Goal: Communication & Community: Participate in discussion

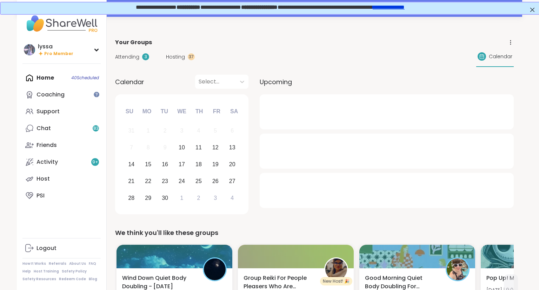
click at [229, 5] on span "**********" at bounding box center [269, 6] width 269 height 5
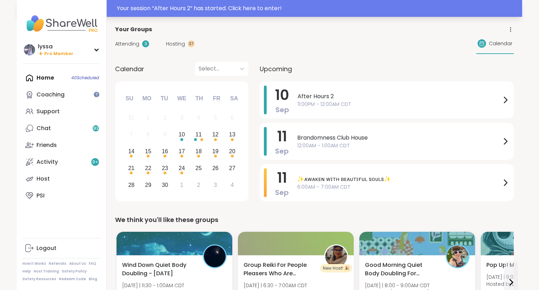
click at [457, 9] on div "Your session “ After Hours 2 ” has started. Click here to enter!" at bounding box center [317, 8] width 401 height 8
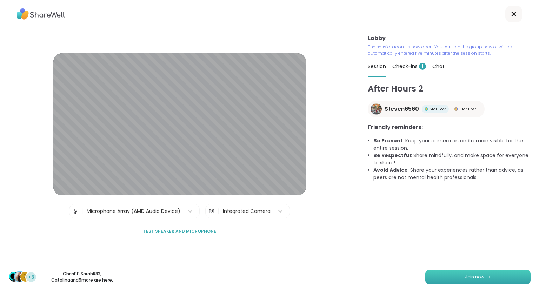
click at [495, 277] on button "Join now" at bounding box center [477, 277] width 105 height 15
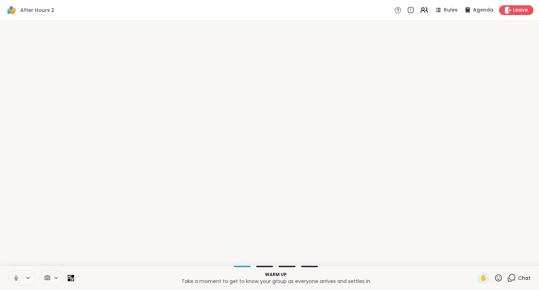
click at [18, 272] on button at bounding box center [15, 278] width 13 height 15
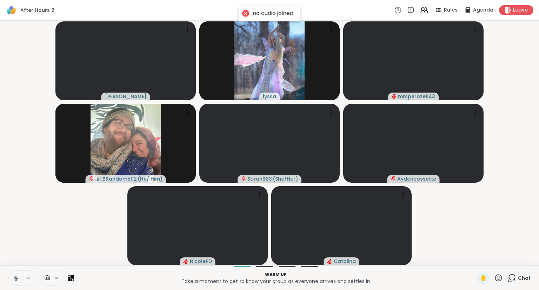
click at [16, 277] on icon at bounding box center [16, 278] width 6 height 6
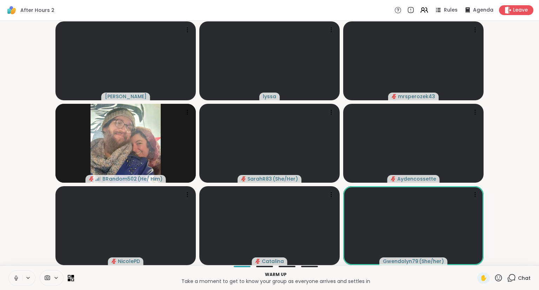
click at [13, 275] on icon at bounding box center [16, 278] width 6 height 6
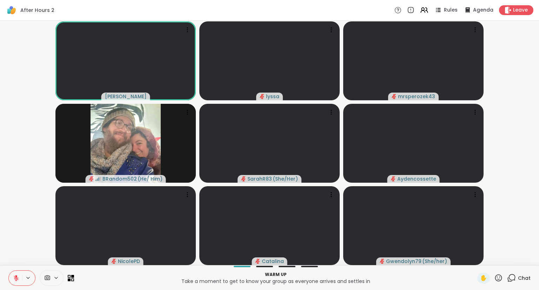
click at [517, 280] on div "Chat" at bounding box center [519, 278] width 24 height 11
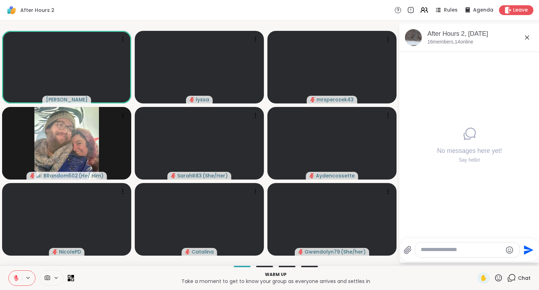
click at [473, 252] on textarea "Type your message" at bounding box center [462, 249] width 82 height 7
type textarea "***"
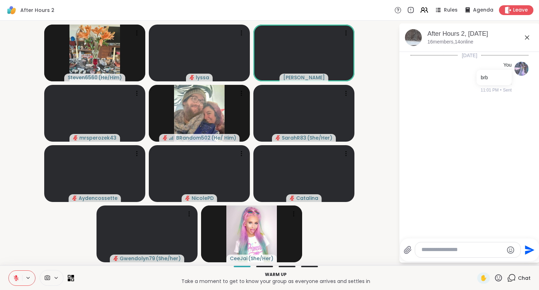
click at [527, 35] on icon at bounding box center [527, 37] width 8 height 8
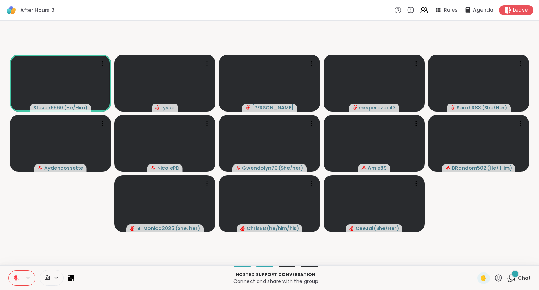
click at [20, 279] on button at bounding box center [15, 278] width 13 height 15
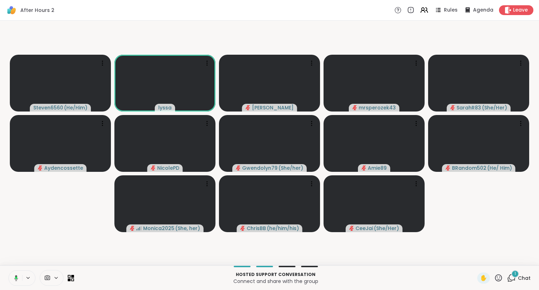
click at [17, 279] on icon at bounding box center [15, 278] width 6 height 6
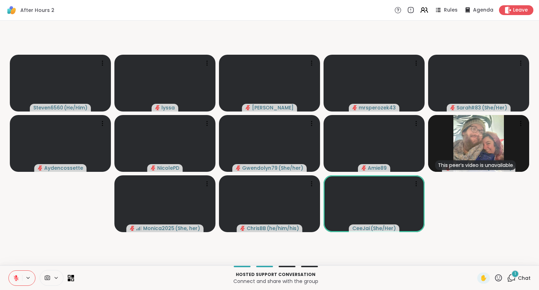
click at [494, 279] on div "✋" at bounding box center [490, 278] width 26 height 11
click at [497, 279] on icon at bounding box center [498, 278] width 9 height 9
click at [474, 263] on span "❤️" at bounding box center [477, 259] width 7 height 8
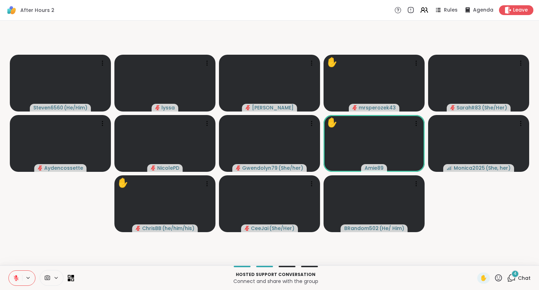
click at [0, 218] on div "Steven6560 ( He/Him ) lyssa [PERSON_NAME] ✋ mrsperozek43 SarahR83 ( She/Her ) A…" at bounding box center [269, 143] width 539 height 245
click at [514, 279] on icon at bounding box center [511, 278] width 9 height 9
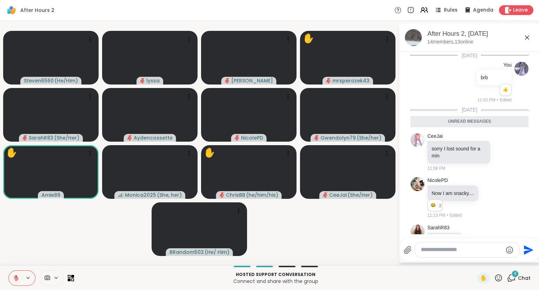
scroll to position [61, 0]
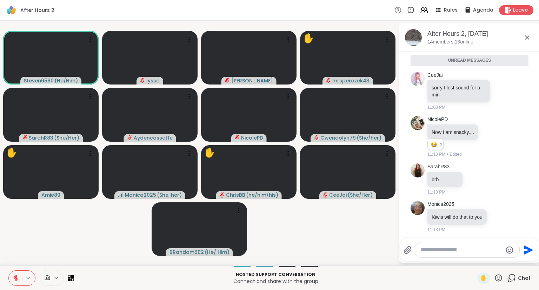
click at [433, 248] on textarea "Type your message" at bounding box center [462, 249] width 82 height 7
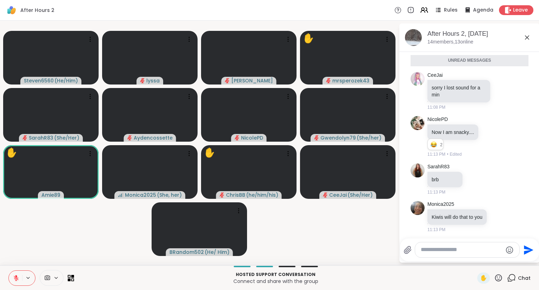
click at [443, 252] on textarea "Type your message" at bounding box center [462, 249] width 82 height 7
click at [526, 37] on icon at bounding box center [527, 37] width 8 height 8
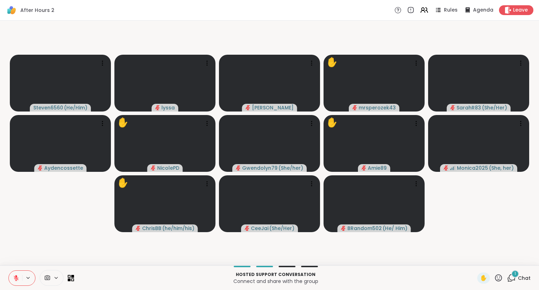
click at [513, 278] on icon at bounding box center [511, 278] width 9 height 9
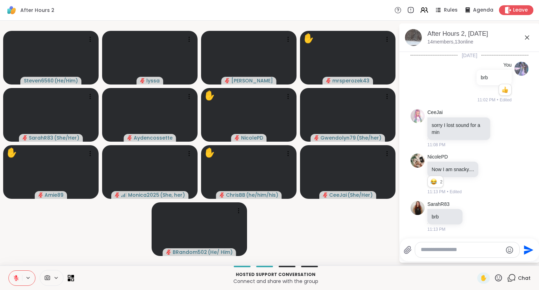
scroll to position [98, 0]
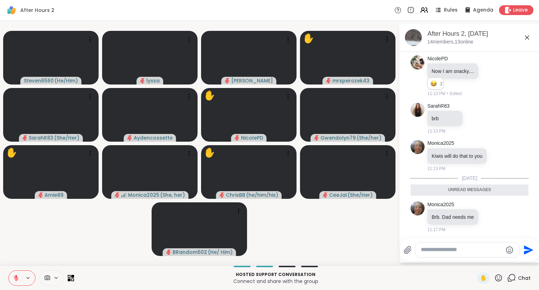
click at [476, 250] on textarea "Type your message" at bounding box center [462, 249] width 82 height 7
type textarea "***"
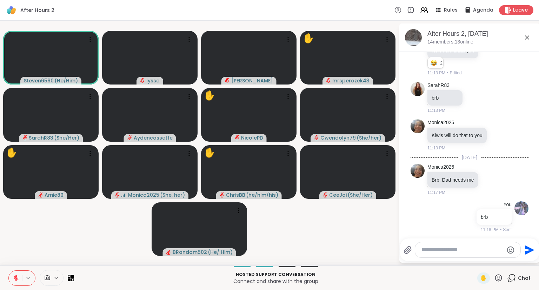
click at [526, 36] on icon at bounding box center [527, 37] width 4 height 4
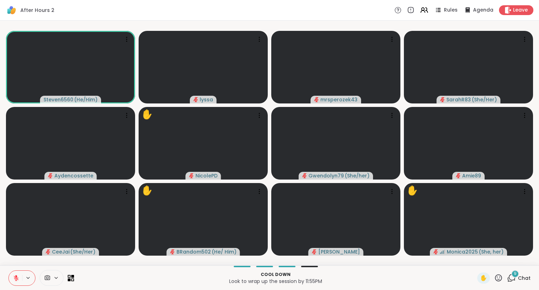
click at [21, 281] on button at bounding box center [15, 278] width 13 height 15
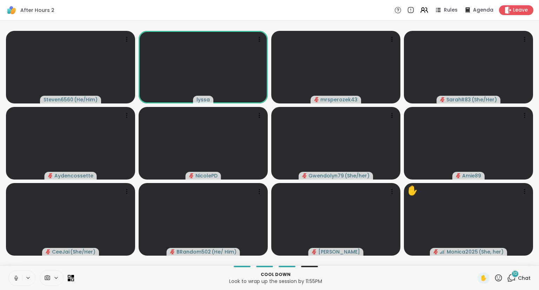
click at [18, 277] on icon at bounding box center [16, 278] width 6 height 6
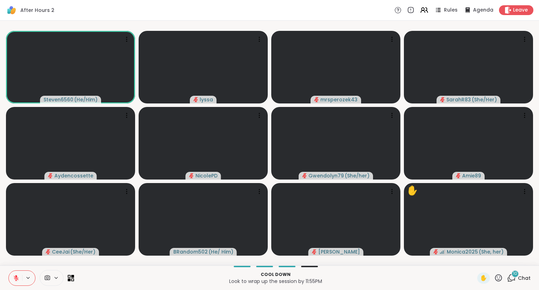
click at [9, 275] on button at bounding box center [15, 278] width 13 height 15
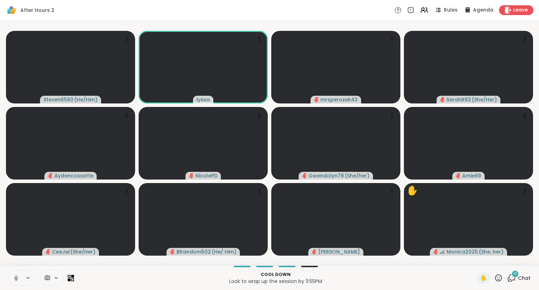
click at [16, 278] on icon at bounding box center [16, 278] width 6 height 6
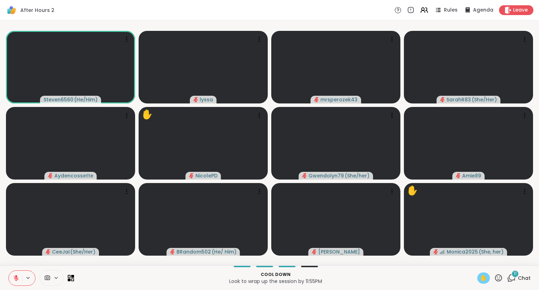
click at [482, 277] on span "✋" at bounding box center [483, 278] width 7 height 8
click at [497, 282] on icon at bounding box center [498, 278] width 9 height 9
click at [474, 260] on span "❤️" at bounding box center [477, 259] width 7 height 8
click at [15, 277] on icon at bounding box center [16, 278] width 6 height 6
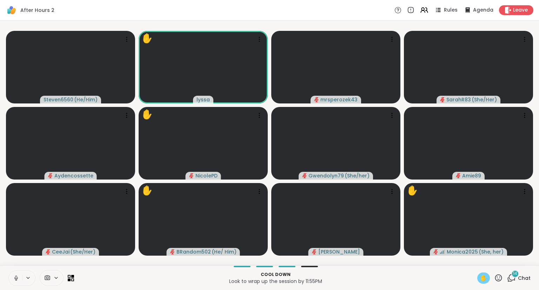
click at [17, 276] on icon at bounding box center [16, 278] width 6 height 6
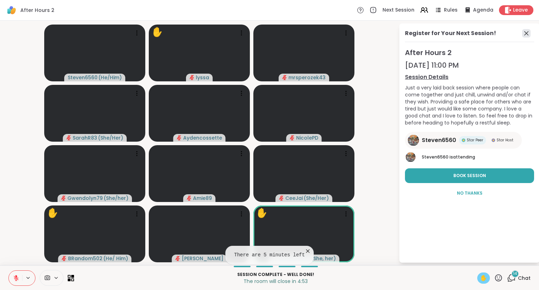
click at [524, 34] on icon at bounding box center [526, 33] width 8 height 8
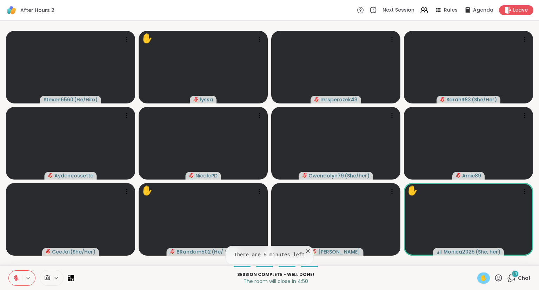
click at [305, 249] on icon at bounding box center [307, 251] width 7 height 7
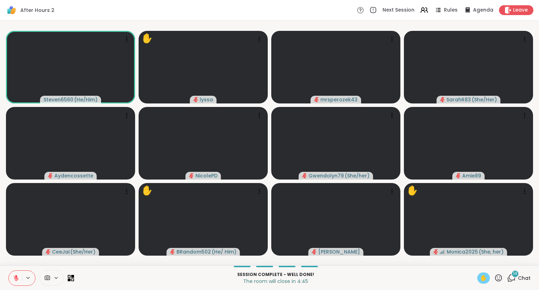
click at [19, 274] on button at bounding box center [15, 278] width 13 height 15
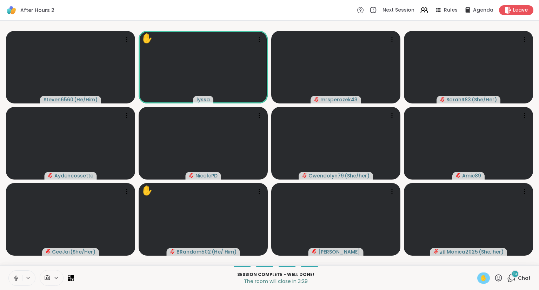
click at [15, 278] on icon at bounding box center [16, 277] width 2 height 3
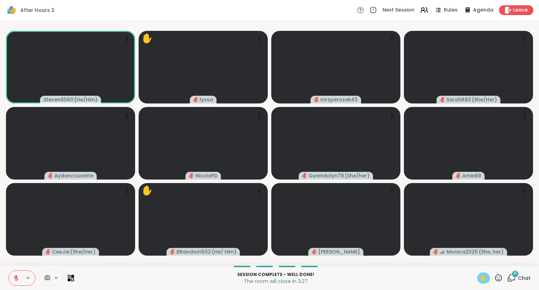
click at [484, 281] on span "✋" at bounding box center [483, 278] width 7 height 8
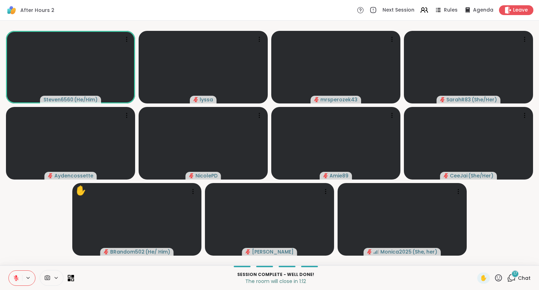
click at [497, 280] on icon at bounding box center [498, 278] width 9 height 9
click at [475, 262] on span "❤️" at bounding box center [477, 259] width 7 height 8
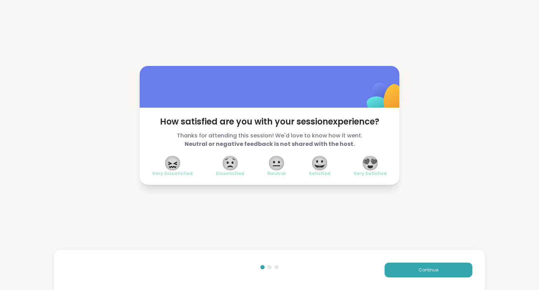
click at [386, 168] on div "😍 Very Satisfied" at bounding box center [369, 167] width 33 height 20
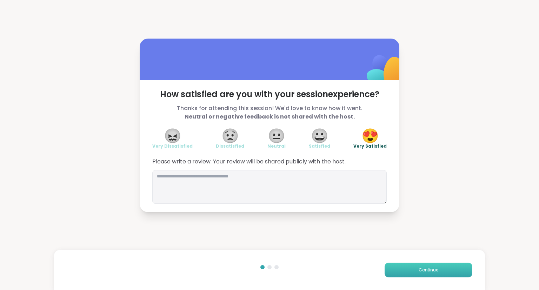
click at [409, 267] on button "Continue" at bounding box center [428, 270] width 88 height 15
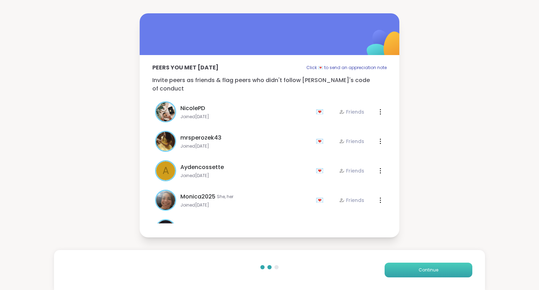
click at [409, 267] on button "Continue" at bounding box center [428, 270] width 88 height 15
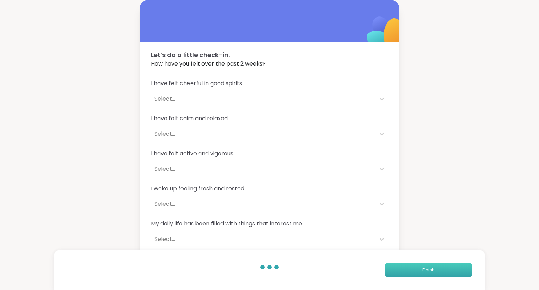
click at [409, 267] on button "Finish" at bounding box center [428, 270] width 88 height 15
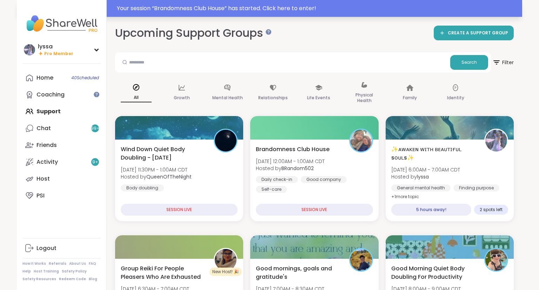
click at [374, 7] on div "Your session “ Brandomness Club House ” has started. Click here to enter!" at bounding box center [317, 8] width 401 height 8
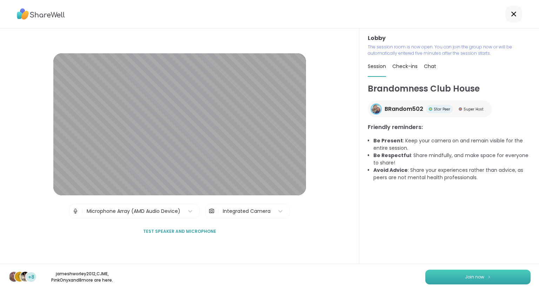
click at [501, 277] on button "Join now" at bounding box center [477, 277] width 105 height 15
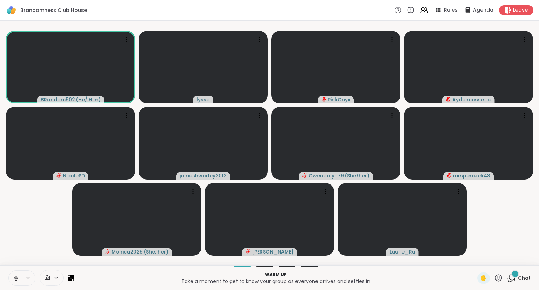
click at [13, 277] on icon at bounding box center [16, 278] width 6 height 6
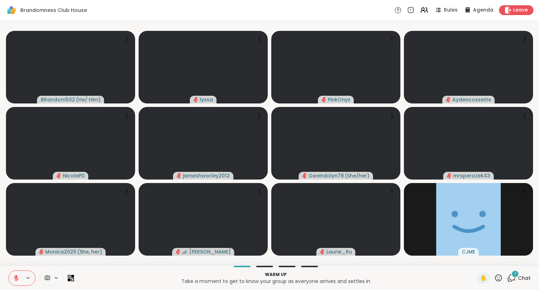
click at [511, 273] on div "1 Chat" at bounding box center [519, 278] width 24 height 11
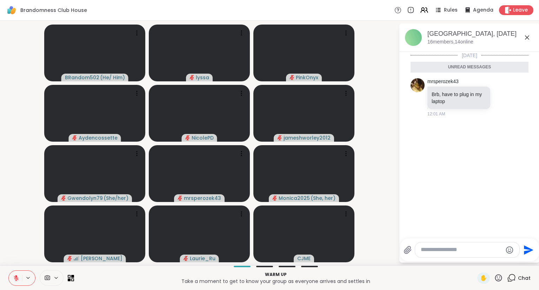
click at [464, 258] on div at bounding box center [467, 249] width 104 height 15
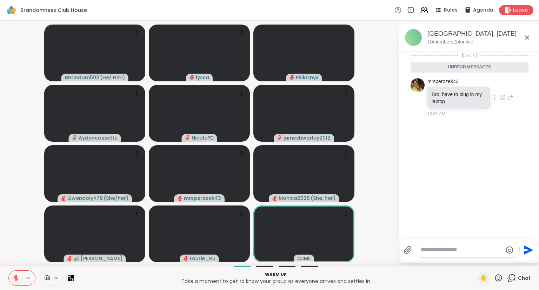
click at [507, 98] on div at bounding box center [502, 97] width 22 height 8
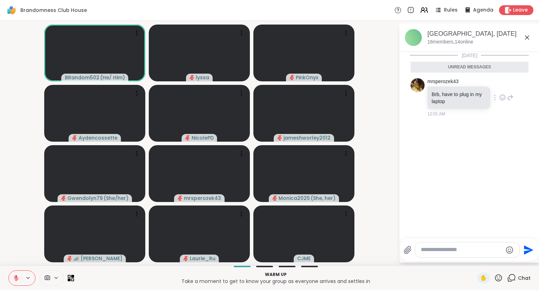
click at [509, 95] on icon at bounding box center [510, 97] width 6 height 8
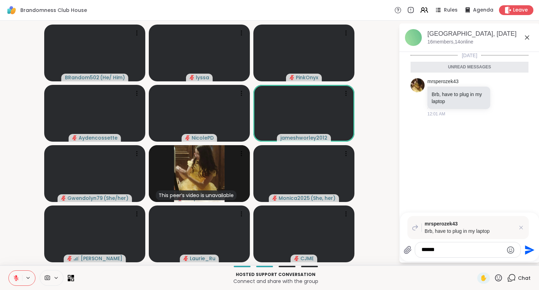
type textarea "******"
click at [497, 277] on icon at bounding box center [498, 277] width 7 height 7
click at [460, 272] on p "Hosted support conversation" at bounding box center [275, 275] width 395 height 6
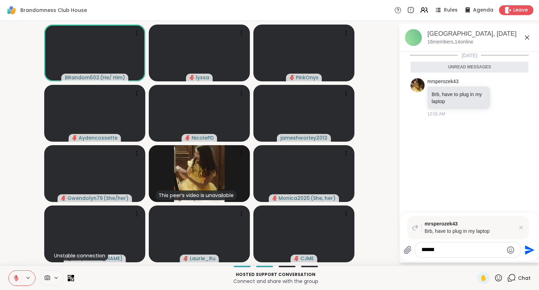
click at [526, 37] on icon at bounding box center [527, 37] width 8 height 8
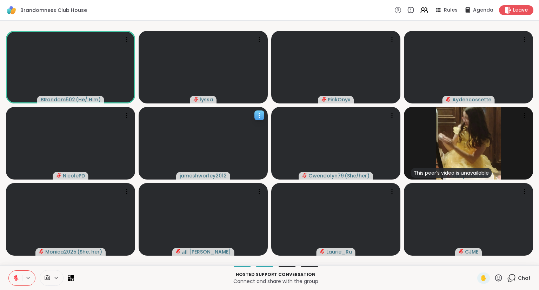
click at [262, 110] on div at bounding box center [203, 143] width 129 height 73
click at [248, 116] on h4 "View Profile" at bounding box center [237, 115] width 29 height 7
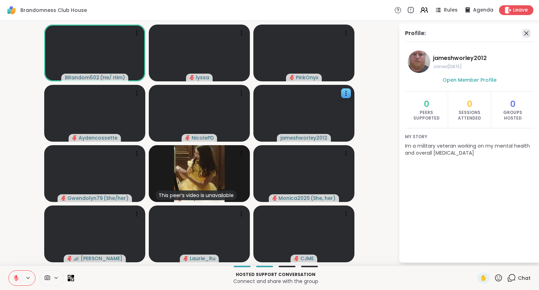
click at [526, 32] on icon at bounding box center [526, 33] width 4 height 4
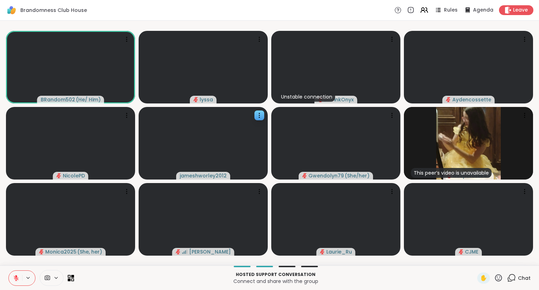
click at [527, 285] on div "Hosted support conversation Connect and share with the group ✋ Chat" at bounding box center [269, 278] width 539 height 25
click at [521, 277] on span "Chat" at bounding box center [524, 278] width 13 height 7
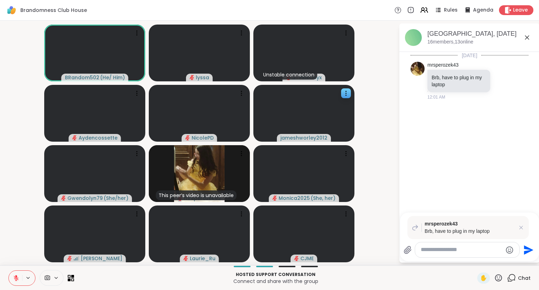
click at [488, 252] on textarea "Type your message" at bounding box center [462, 249] width 82 height 7
click at [520, 228] on icon at bounding box center [520, 227] width 7 height 7
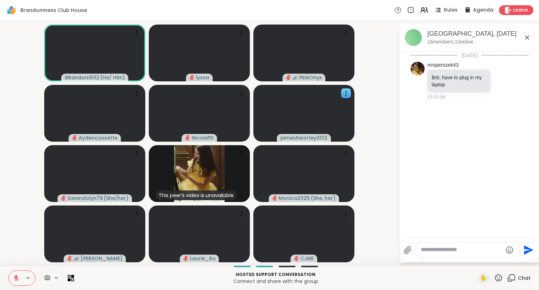
click at [460, 253] on textarea "Type your message" at bounding box center [462, 249] width 82 height 7
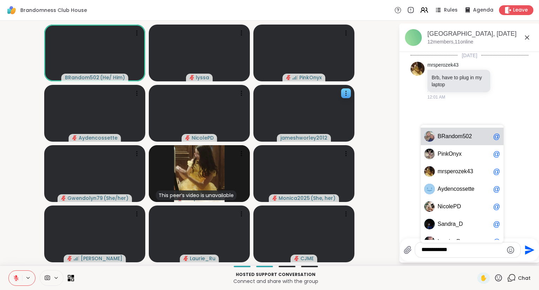
click at [498, 107] on div "[DATE] mrsperozek43 Brb, have to plug in my laptop 12:01 AM" at bounding box center [469, 143] width 140 height 182
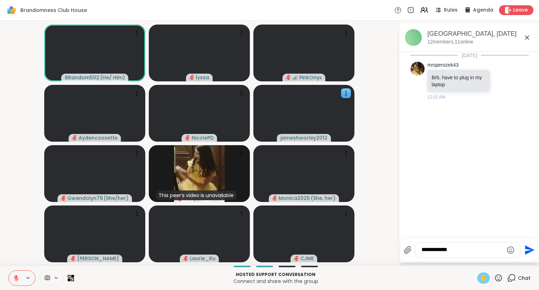
click at [482, 277] on span "✋" at bounding box center [483, 278] width 7 height 8
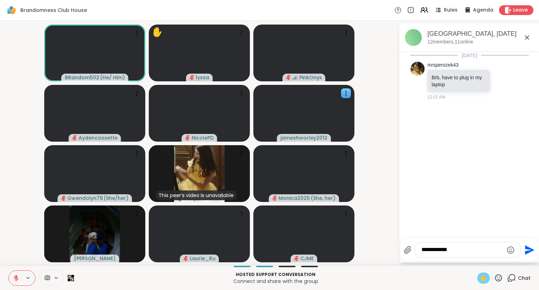
click at [15, 278] on icon at bounding box center [16, 278] width 5 height 5
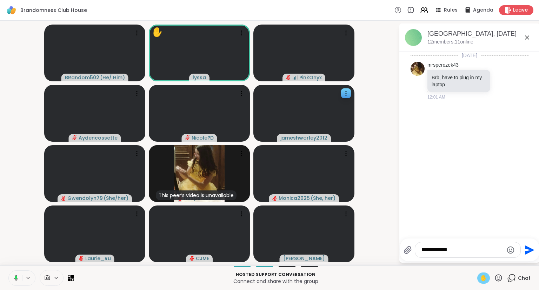
click at [15, 277] on rect at bounding box center [16, 277] width 2 height 3
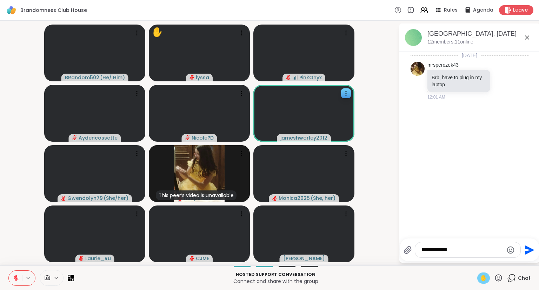
click at [482, 273] on div "✋" at bounding box center [483, 278] width 13 height 11
click at [456, 248] on textarea "**********" at bounding box center [462, 249] width 82 height 7
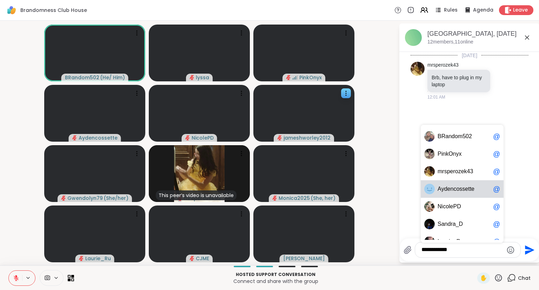
scroll to position [10, 0]
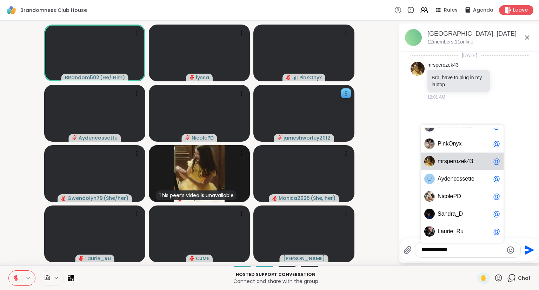
click at [455, 162] on span "o" at bounding box center [456, 161] width 3 height 7
type textarea "**********"
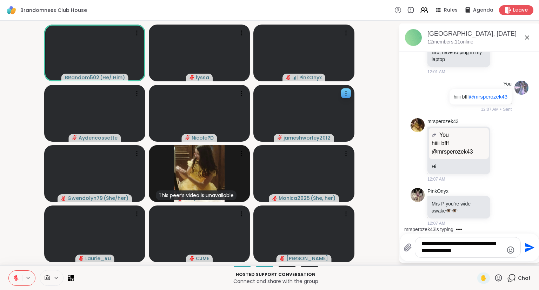
scroll to position [101, 0]
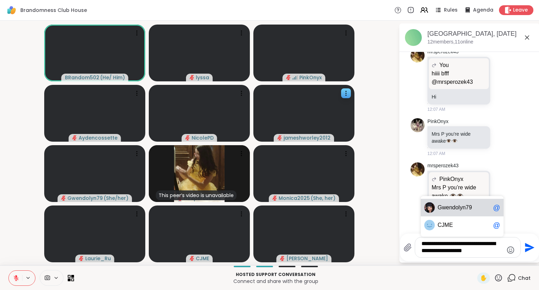
click at [456, 207] on span "ndolyn79" at bounding box center [460, 207] width 23 height 7
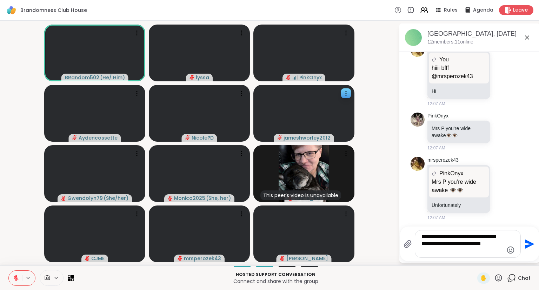
type textarea "**********"
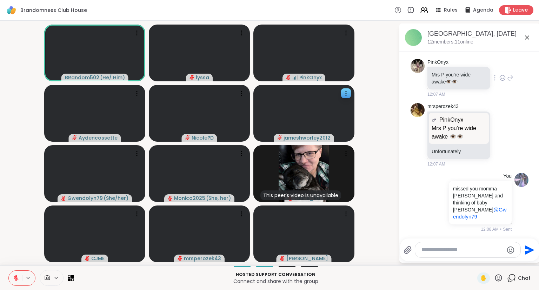
click at [509, 80] on icon at bounding box center [510, 77] width 5 height 5
type textarea "*****"
click at [508, 245] on div "*****" at bounding box center [467, 249] width 105 height 15
click at [509, 249] on icon "Emoji picker" at bounding box center [510, 250] width 8 height 8
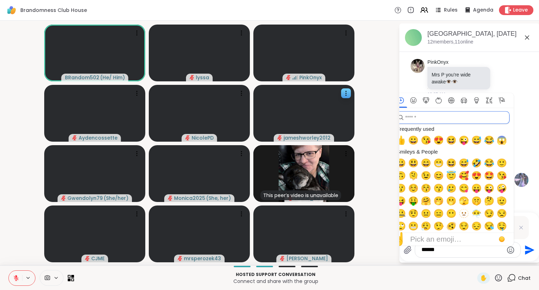
click at [448, 117] on input "search" at bounding box center [451, 117] width 115 height 13
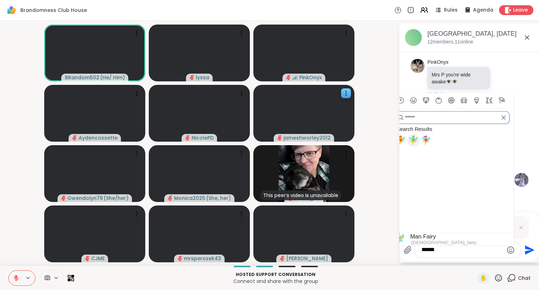
type input "*****"
click at [412, 141] on span "🧚‍♂️" at bounding box center [413, 140] width 11 height 10
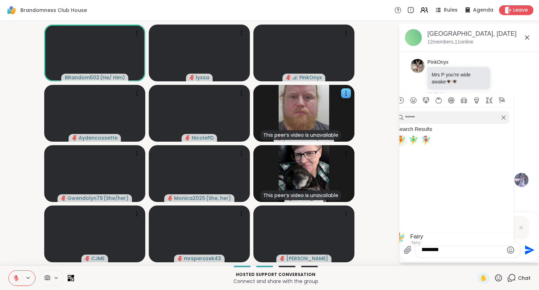
click at [402, 139] on span "🧚" at bounding box center [400, 140] width 11 height 10
type textarea "**********"
click at [465, 248] on textarea "**********" at bounding box center [462, 249] width 82 height 7
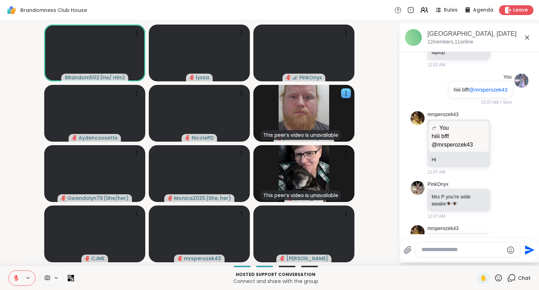
scroll to position [40, 0]
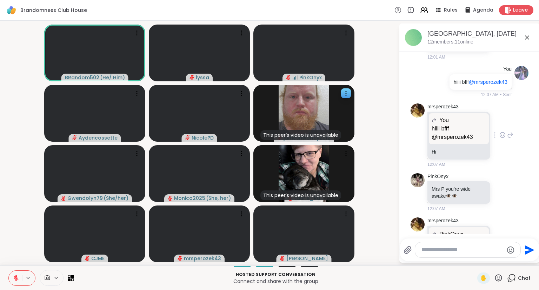
click at [502, 139] on icon at bounding box center [502, 135] width 6 height 7
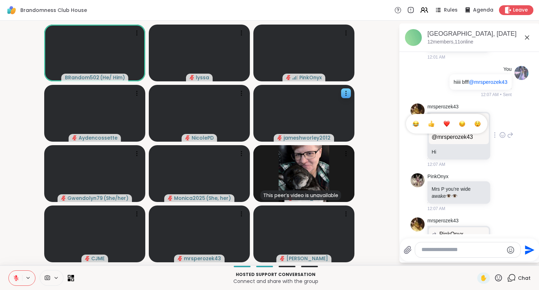
click at [445, 127] on div "Select Reaction: Heart" at bounding box center [446, 124] width 6 height 6
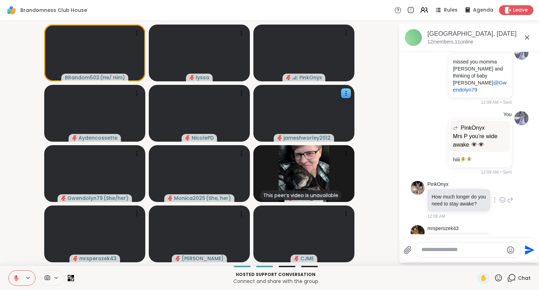
scroll to position [363, 0]
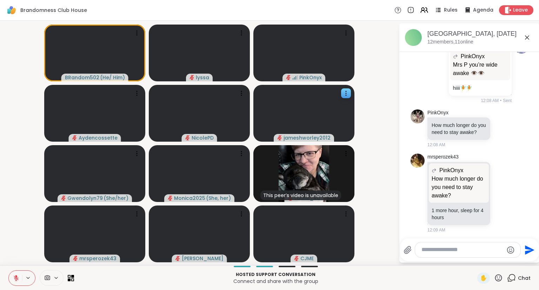
click at [447, 249] on textarea "Type your message" at bounding box center [462, 249] width 82 height 7
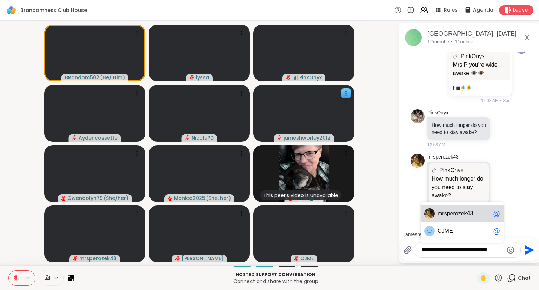
click at [439, 218] on div "mr sperozek43 @" at bounding box center [462, 214] width 83 height 18
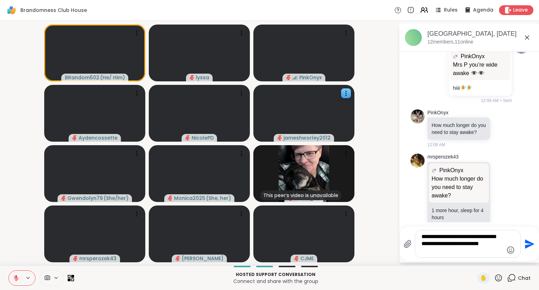
type textarea "**********"
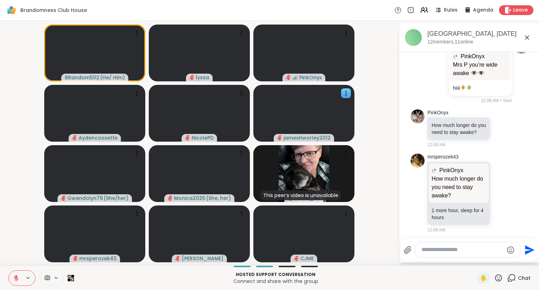
scroll to position [414, 0]
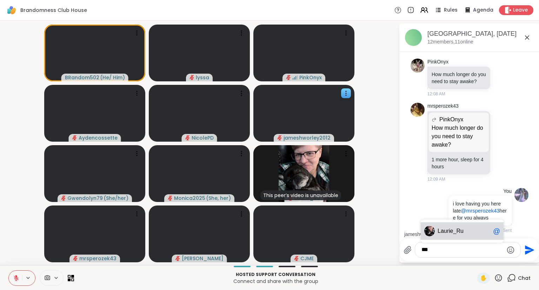
click at [433, 229] on img at bounding box center [429, 231] width 11 height 11
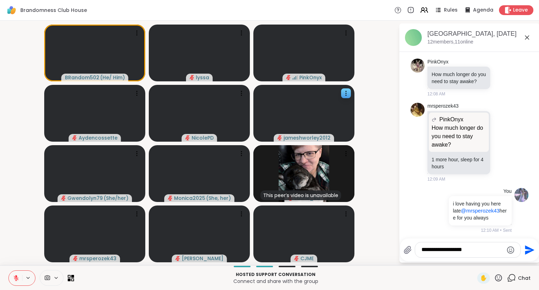
click at [512, 252] on icon "Emoji picker" at bounding box center [510, 249] width 7 height 7
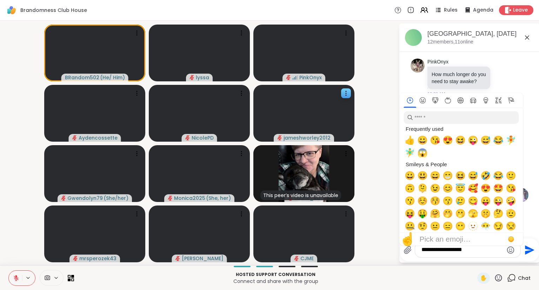
scroll to position [459, 0]
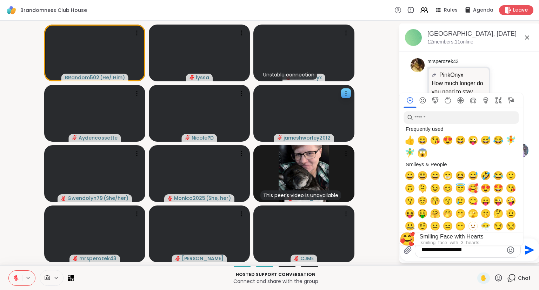
click at [473, 191] on span "🥰" at bounding box center [473, 188] width 11 height 10
type textarea "**********"
click at [526, 250] on icon "Send" at bounding box center [528, 250] width 11 height 11
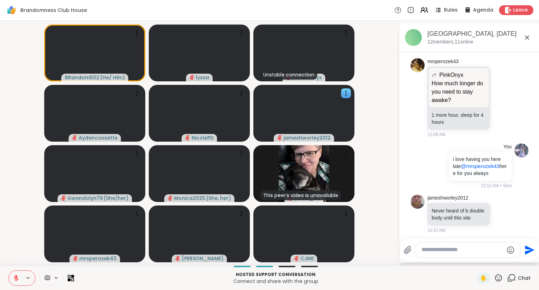
scroll to position [496, 0]
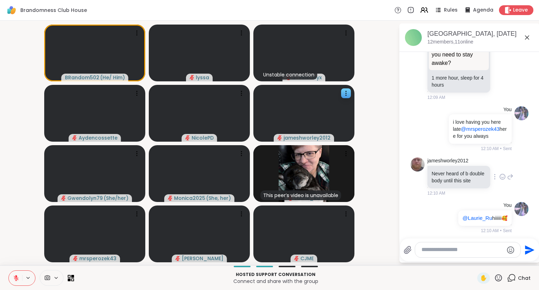
click at [502, 174] on icon at bounding box center [502, 176] width 6 height 7
click at [448, 163] on div "Select Reaction: Heart" at bounding box center [446, 165] width 6 height 6
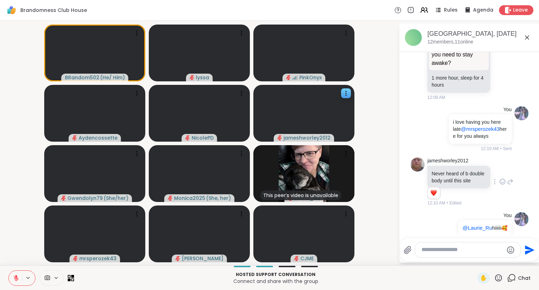
click at [509, 179] on icon at bounding box center [510, 182] width 6 height 8
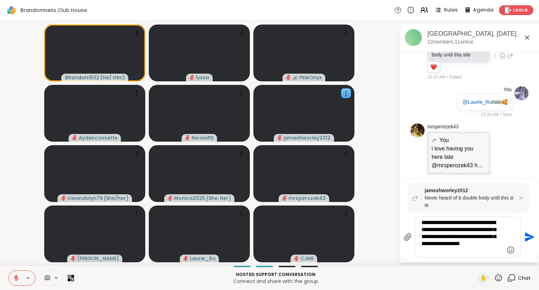
scroll to position [673, 0]
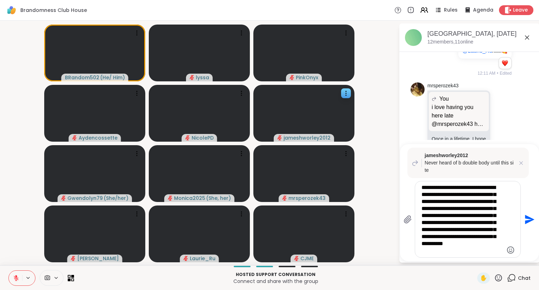
type textarea "**********"
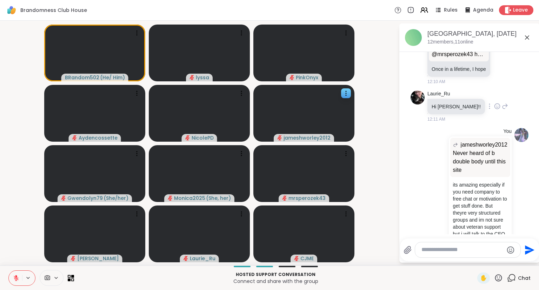
scroll to position [742, 0]
click at [494, 105] on icon at bounding box center [497, 106] width 6 height 7
click at [494, 95] on div "Select Reaction: Heart" at bounding box center [497, 95] width 6 height 6
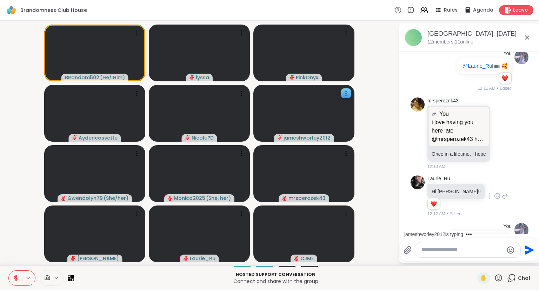
scroll to position [657, 0]
click at [502, 132] on icon at bounding box center [502, 133] width 6 height 7
click at [446, 122] on div "Select Reaction: Heart" at bounding box center [446, 122] width 6 height 6
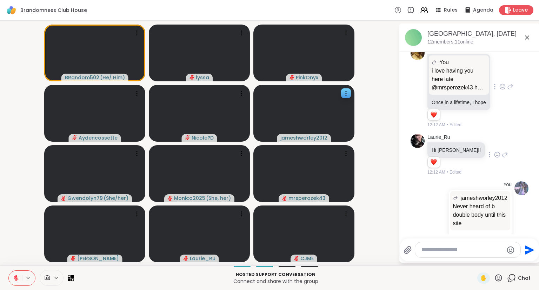
scroll to position [704, 0]
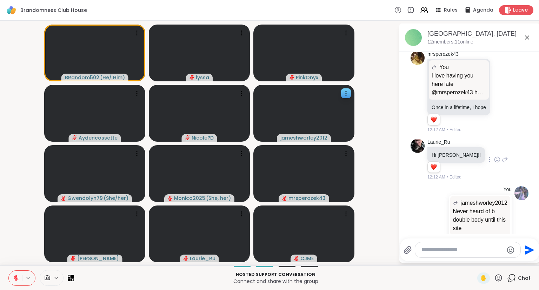
click at [502, 158] on icon at bounding box center [505, 159] width 6 height 8
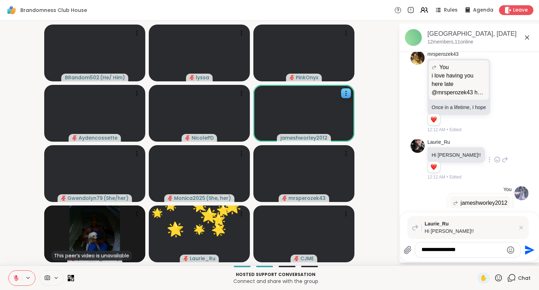
type textarea "**********"
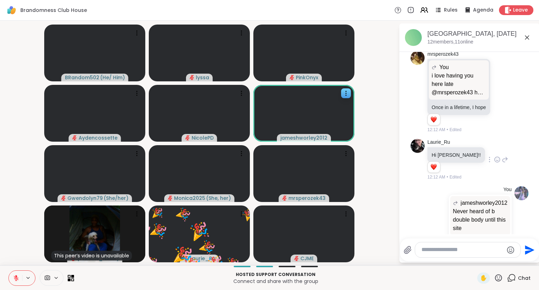
scroll to position [874, 0]
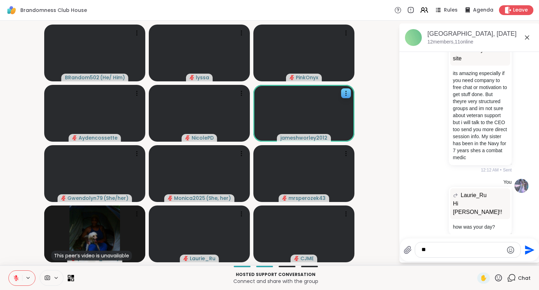
type textarea "*"
click at [422, 248] on textarea "**********" at bounding box center [462, 249] width 82 height 7
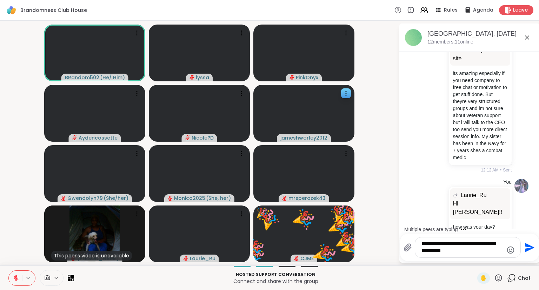
click at [480, 252] on textarea "**********" at bounding box center [462, 247] width 82 height 14
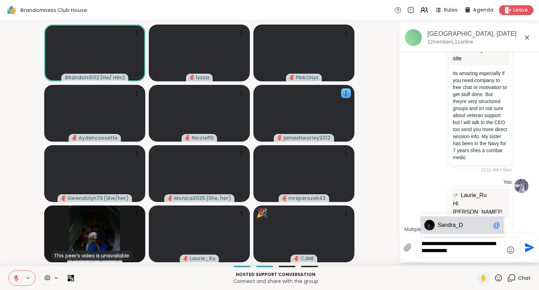
click at [460, 230] on div "Sa ndra_D @" at bounding box center [462, 225] width 83 height 18
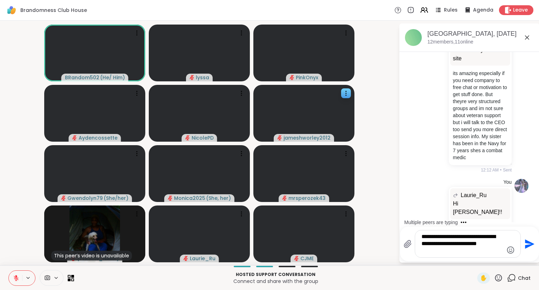
scroll to position [923, 0]
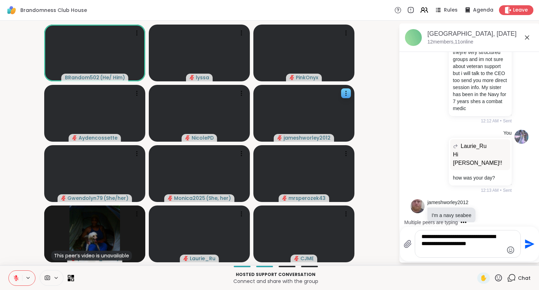
type textarea "**********"
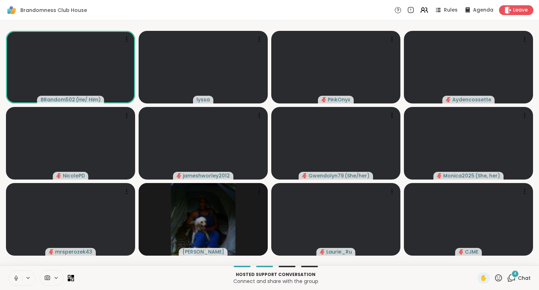
click at [14, 276] on icon at bounding box center [16, 278] width 6 height 6
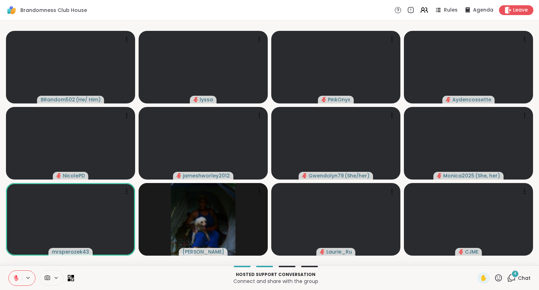
click at [514, 273] on div "4" at bounding box center [515, 274] width 8 height 8
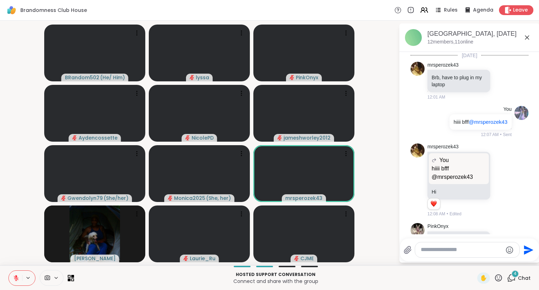
scroll to position [1202, 0]
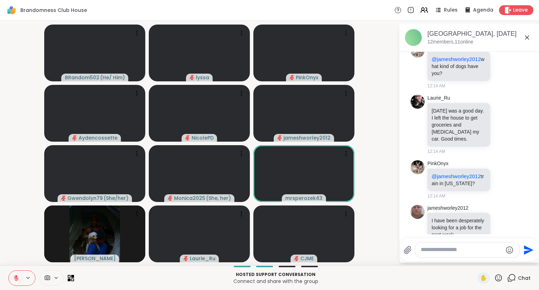
click at [482, 250] on textarea "Type your message" at bounding box center [462, 249] width 82 height 7
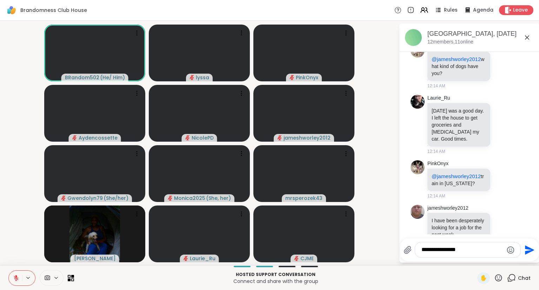
type textarea "**********"
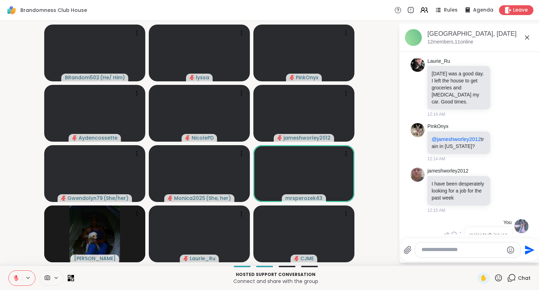
scroll to position [1267, 0]
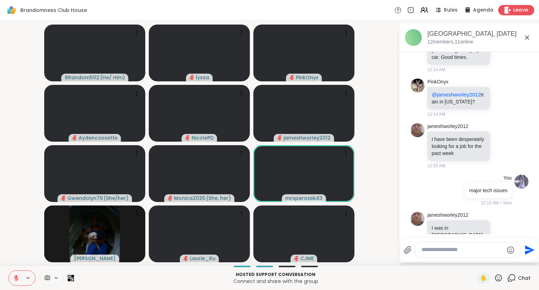
click at [519, 7] on span "Leave" at bounding box center [520, 10] width 15 height 7
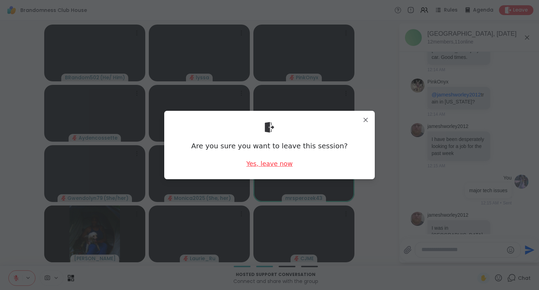
click at [279, 162] on div "Yes, leave now" at bounding box center [269, 163] width 46 height 9
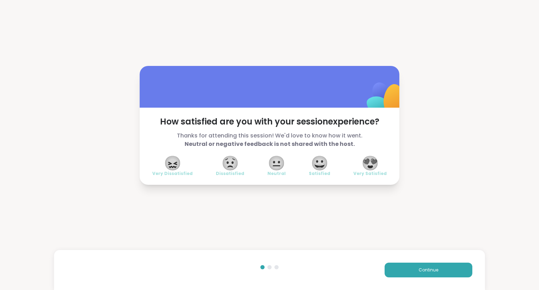
click at [363, 168] on span "😍" at bounding box center [370, 163] width 18 height 13
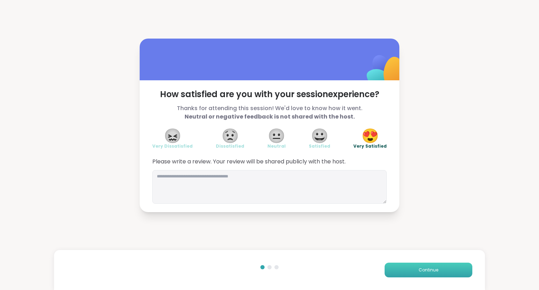
click at [397, 269] on button "Continue" at bounding box center [428, 270] width 88 height 15
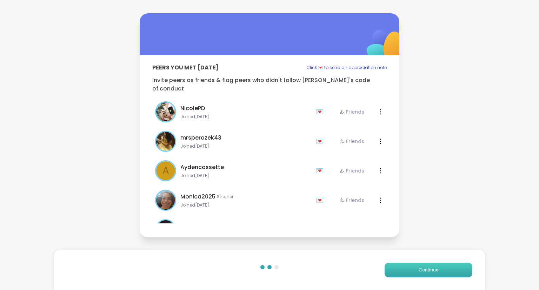
click at [397, 269] on button "Continue" at bounding box center [428, 270] width 88 height 15
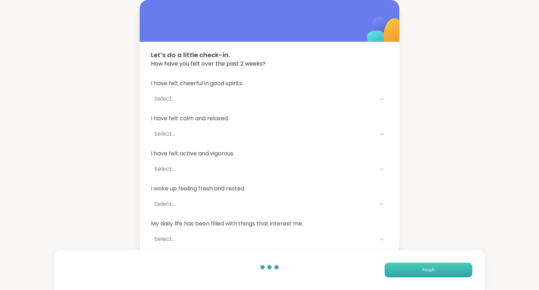
click at [409, 272] on button "Finish" at bounding box center [428, 270] width 88 height 15
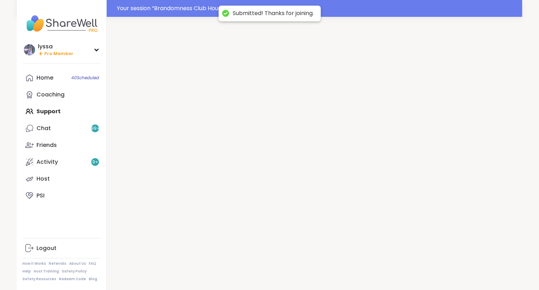
click at [409, 272] on div at bounding box center [314, 162] width 415 height 290
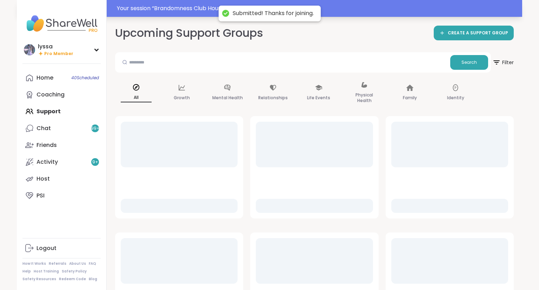
click at [190, 10] on div "Your session “ Brandomness Club House ” has started. Click here to enter!" at bounding box center [317, 8] width 401 height 8
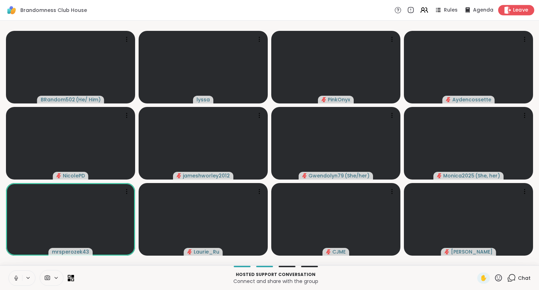
click at [521, 11] on span "Leave" at bounding box center [520, 10] width 15 height 7
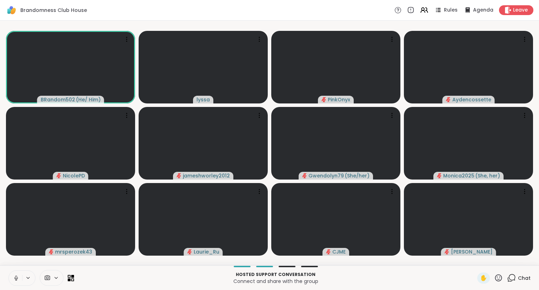
click at [14, 280] on icon at bounding box center [16, 278] width 6 height 6
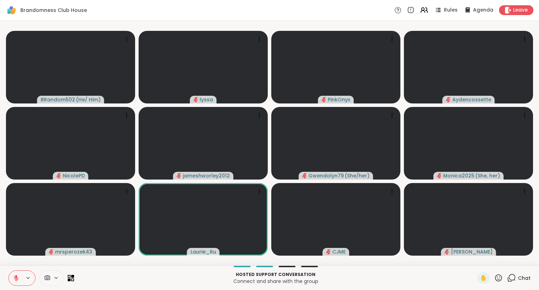
click at [515, 283] on div "Chat" at bounding box center [519, 278] width 24 height 11
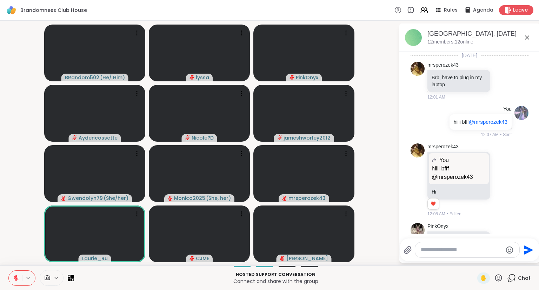
scroll to position [1260, 0]
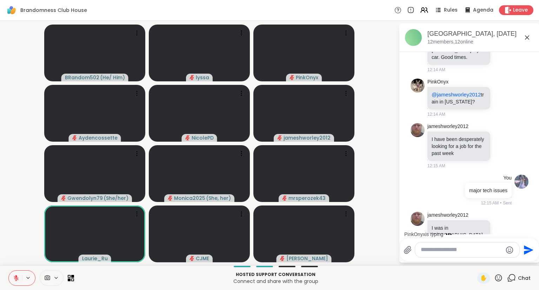
click at [472, 246] on div at bounding box center [467, 249] width 104 height 15
click at [464, 249] on textarea "Type your message" at bounding box center [462, 249] width 82 height 7
type textarea "**********"
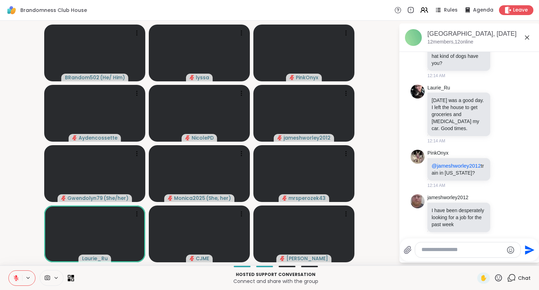
scroll to position [1187, 0]
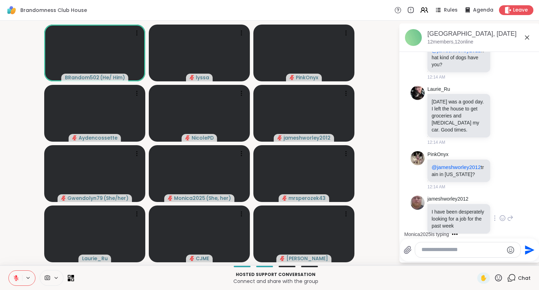
click at [504, 215] on icon at bounding box center [502, 218] width 6 height 7
click at [447, 200] on button "Select Reaction: Heart" at bounding box center [447, 207] width 14 height 14
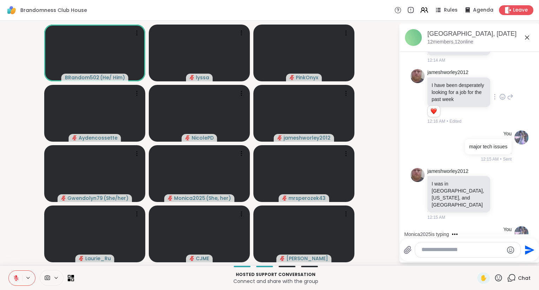
scroll to position [1311, 0]
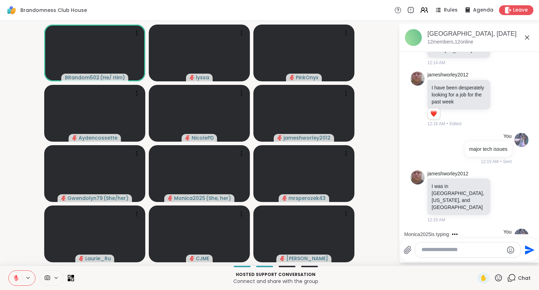
click at [503, 96] on icon at bounding box center [502, 99] width 6 height 7
click at [464, 85] on div "Select Reaction: Sad" at bounding box center [462, 88] width 6 height 6
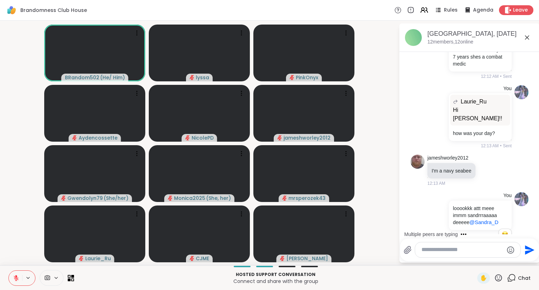
scroll to position [996, 0]
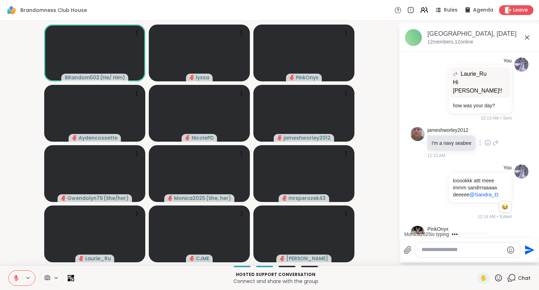
click at [486, 139] on icon at bounding box center [487, 142] width 6 height 7
click at [487, 128] on div "Select Reaction: Heart" at bounding box center [487, 131] width 6 height 6
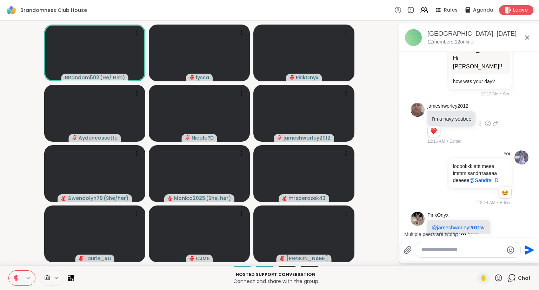
scroll to position [1019, 0]
click at [493, 120] on icon at bounding box center [495, 124] width 6 height 8
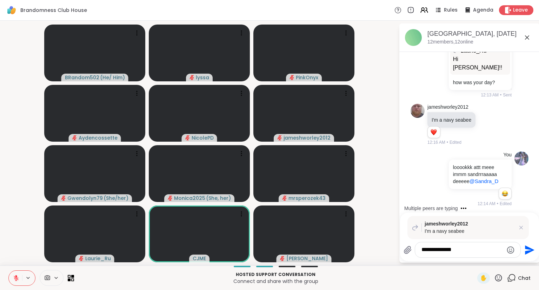
type textarea "**********"
click at [495, 279] on icon at bounding box center [498, 278] width 9 height 9
click at [505, 263] on span "🌟" at bounding box center [508, 259] width 7 height 8
click at [494, 284] on div "✋" at bounding box center [490, 278] width 26 height 11
click at [496, 283] on div "✋" at bounding box center [490, 278] width 26 height 11
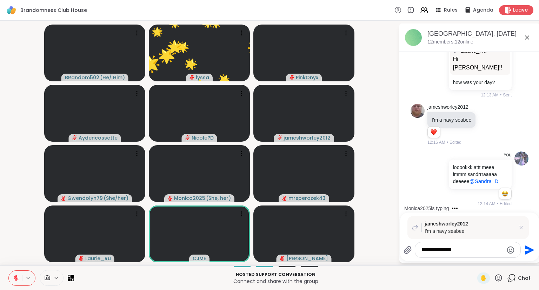
click at [496, 280] on icon at bounding box center [498, 277] width 7 height 7
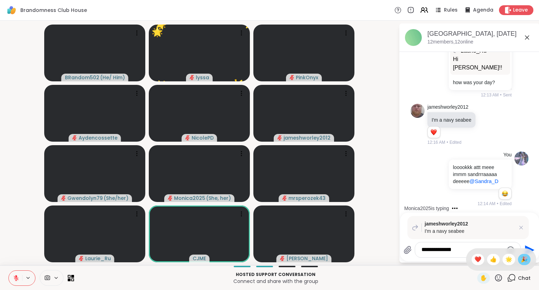
click at [521, 259] on span "🎉" at bounding box center [524, 259] width 7 height 8
click at [471, 252] on textarea "**********" at bounding box center [462, 249] width 82 height 7
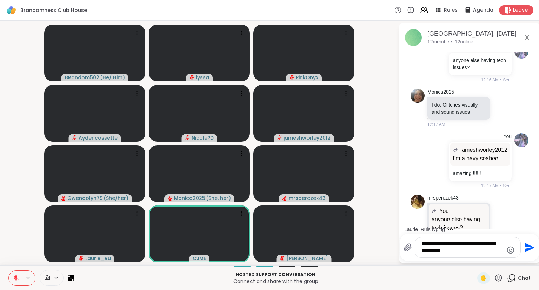
scroll to position [1580, 0]
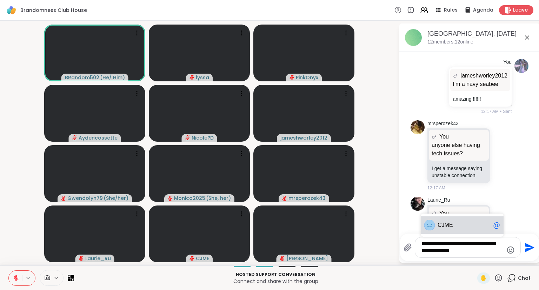
click at [444, 224] on span "ME" at bounding box center [448, 225] width 8 height 7
type textarea "**********"
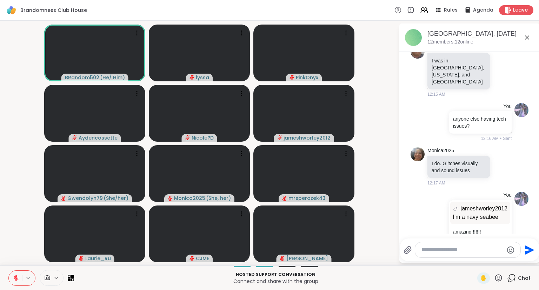
scroll to position [1440, 0]
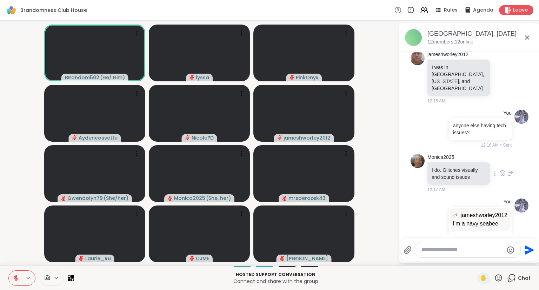
click at [502, 170] on icon at bounding box center [502, 172] width 5 height 5
click at [449, 159] on div "Select Reaction: Heart" at bounding box center [446, 162] width 6 height 6
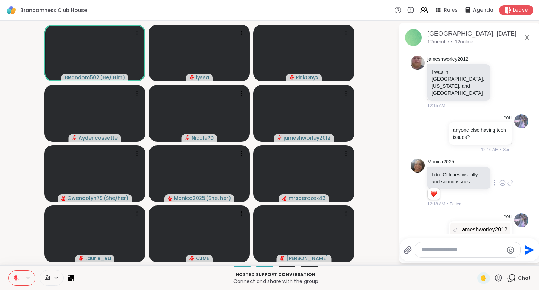
scroll to position [1435, 0]
click at [510, 179] on icon at bounding box center [510, 183] width 6 height 8
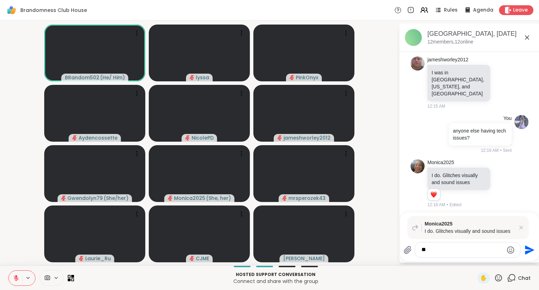
type textarea "*"
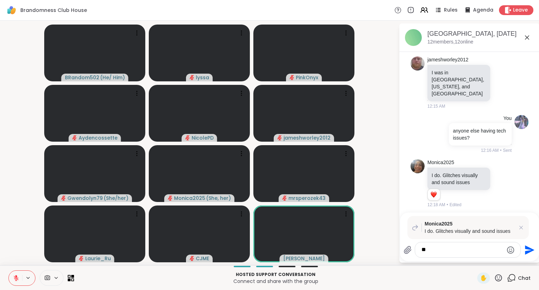
type textarea "*"
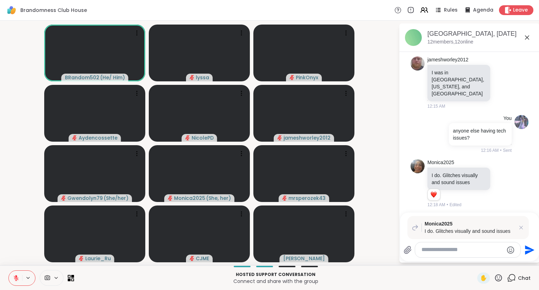
click at [508, 249] on icon "Emoji picker" at bounding box center [510, 250] width 8 height 8
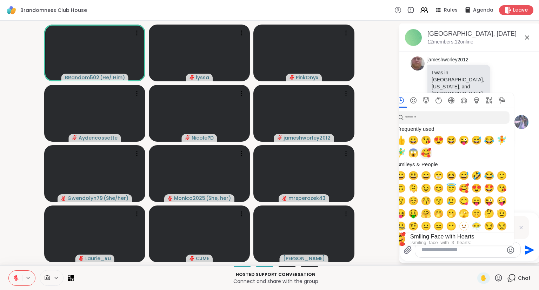
click at [428, 156] on span "🥰" at bounding box center [426, 153] width 11 height 10
type textarea "**"
click at [510, 249] on icon "Emoji picker" at bounding box center [510, 250] width 8 height 8
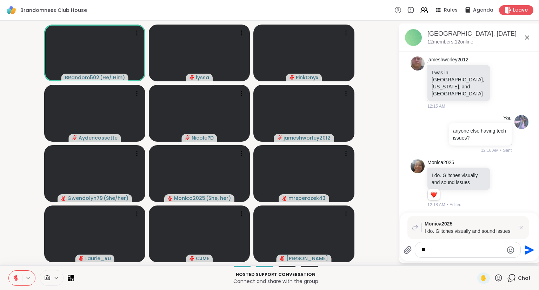
click at [16, 281] on icon at bounding box center [16, 278] width 5 height 5
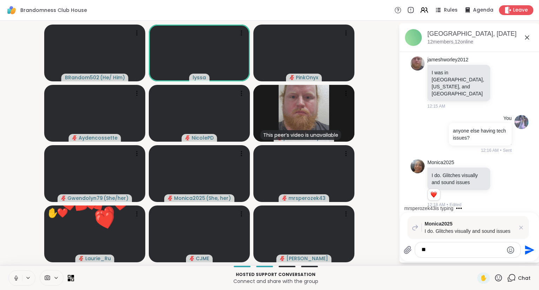
click at [19, 277] on icon at bounding box center [16, 278] width 6 height 6
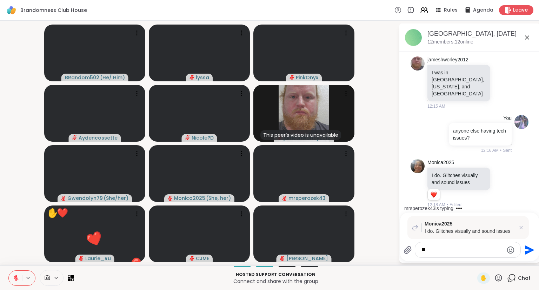
click at [527, 36] on icon at bounding box center [527, 37] width 8 height 8
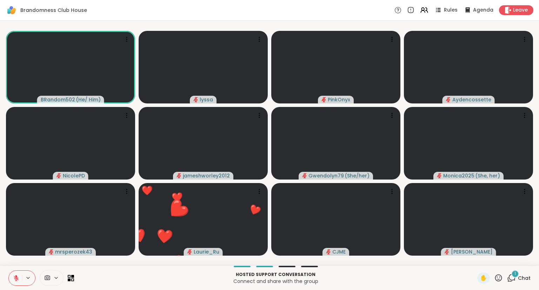
click at [16, 279] on icon at bounding box center [16, 278] width 5 height 5
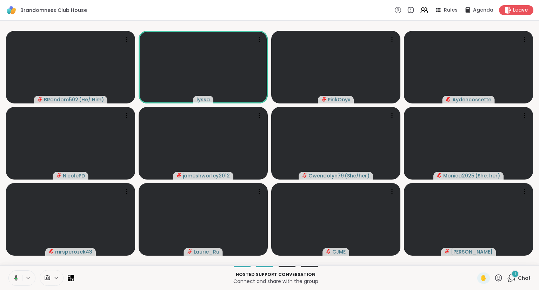
click at [15, 279] on icon at bounding box center [15, 278] width 6 height 6
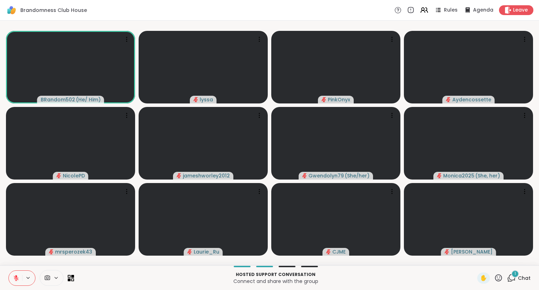
click at [13, 278] on icon at bounding box center [16, 278] width 6 height 6
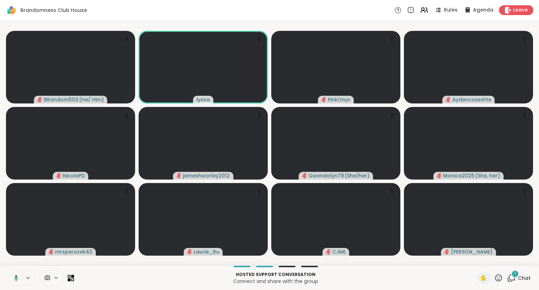
click at [17, 279] on icon at bounding box center [15, 278] width 6 height 6
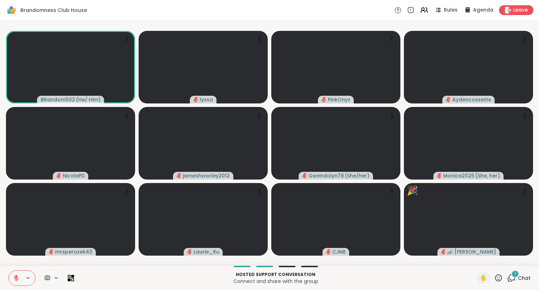
click at [15, 276] on icon at bounding box center [16, 276] width 2 height 3
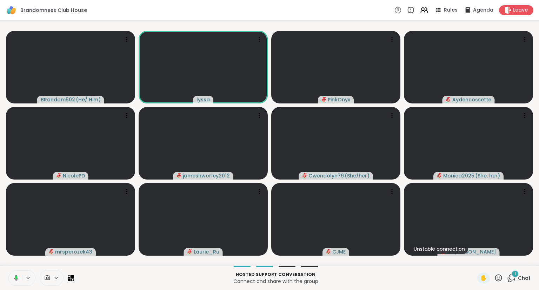
click at [16, 277] on rect at bounding box center [16, 277] width 2 height 3
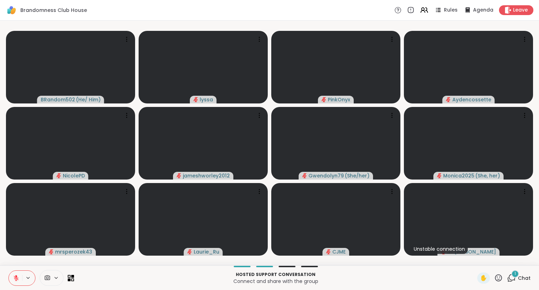
click at [14, 277] on icon at bounding box center [16, 278] width 5 height 5
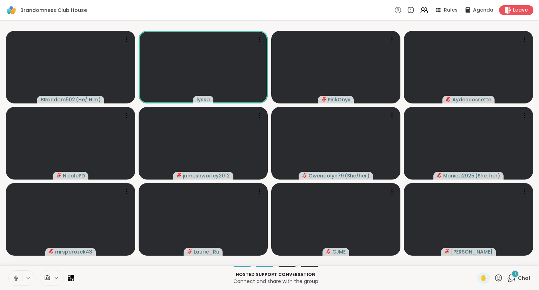
click at [13, 277] on icon at bounding box center [16, 278] width 6 height 6
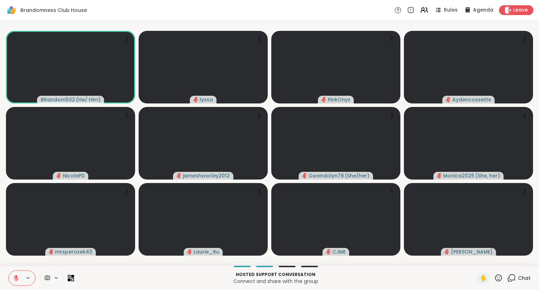
click at [499, 279] on icon at bounding box center [498, 278] width 9 height 9
click at [475, 258] on span "❤️" at bounding box center [477, 259] width 7 height 8
click at [496, 277] on icon at bounding box center [498, 277] width 7 height 7
click at [475, 256] on span "❤️" at bounding box center [477, 259] width 7 height 8
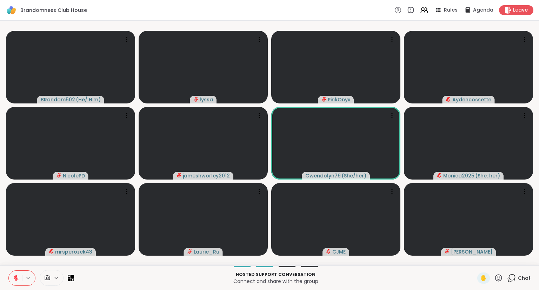
click at [499, 274] on icon at bounding box center [498, 278] width 9 height 9
click at [475, 256] on span "❤️" at bounding box center [477, 259] width 7 height 8
click at [498, 279] on icon at bounding box center [498, 278] width 9 height 9
click at [474, 256] on span "❤️" at bounding box center [477, 259] width 7 height 8
click at [517, 279] on div "Chat" at bounding box center [519, 278] width 24 height 11
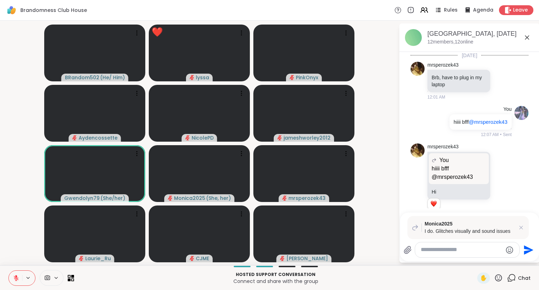
scroll to position [1785, 0]
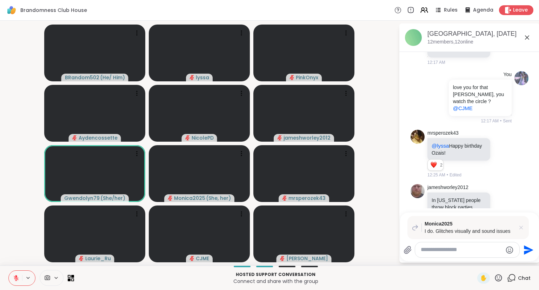
click at [521, 227] on icon at bounding box center [520, 227] width 7 height 7
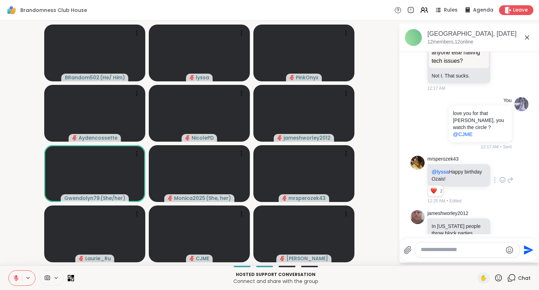
click at [502, 180] on icon at bounding box center [502, 180] width 2 height 1
click at [447, 166] on div "Select Reaction: Heart" at bounding box center [446, 169] width 6 height 6
click at [510, 176] on icon at bounding box center [510, 180] width 6 height 8
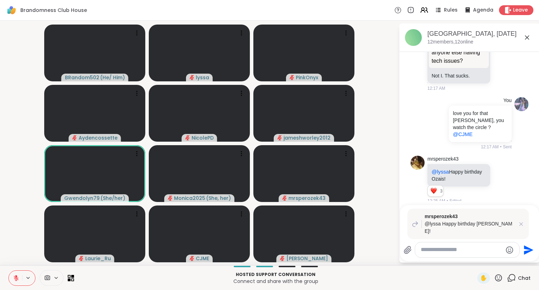
click at [509, 249] on icon "Emoji picker" at bounding box center [509, 249] width 7 height 7
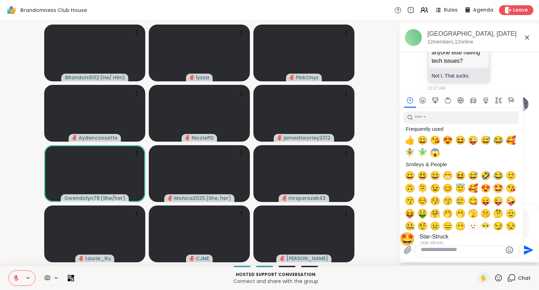
click at [498, 187] on span "🤩" at bounding box center [498, 188] width 11 height 10
type textarea "**"
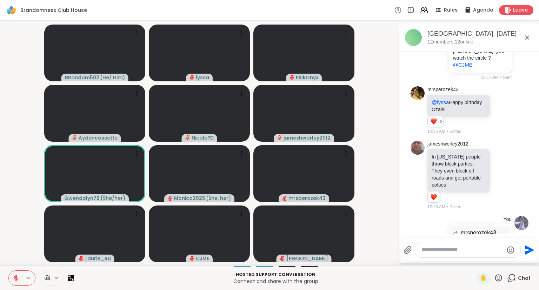
click at [528, 84] on li "mrsperozek43 @lyssa Happy birthday Ozais! 3 3 3 12:25 AM • Edited" at bounding box center [469, 110] width 127 height 54
click at [433, 248] on textarea "Type your message" at bounding box center [462, 249] width 82 height 7
type textarea "*"
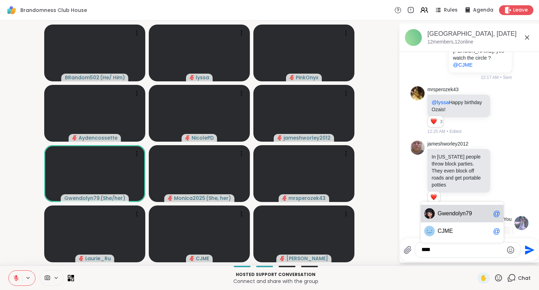
click at [448, 213] on span "Gwe" at bounding box center [443, 213] width 12 height 7
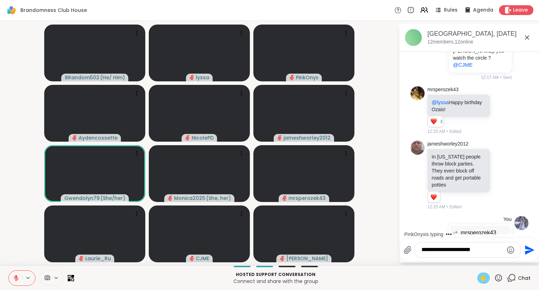
type textarea "**********"
click at [483, 277] on span "✋" at bounding box center [483, 278] width 7 height 8
drag, startPoint x: 496, startPoint y: 250, endPoint x: 340, endPoint y: 227, distance: 157.5
click at [421, 246] on textarea "**********" at bounding box center [462, 249] width 82 height 7
click at [484, 276] on span "✋" at bounding box center [483, 278] width 7 height 8
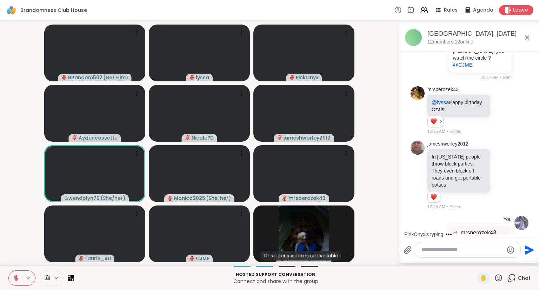
click at [498, 278] on icon at bounding box center [498, 278] width 9 height 9
click at [474, 259] on span "❤️" at bounding box center [477, 259] width 7 height 8
click at [496, 276] on icon at bounding box center [498, 278] width 9 height 9
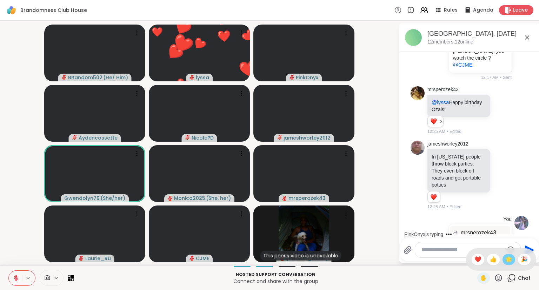
click at [507, 259] on span "🌟" at bounding box center [508, 259] width 7 height 8
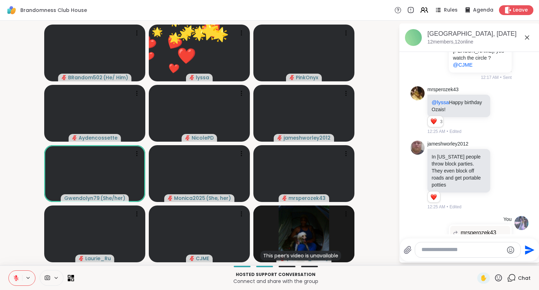
click at [500, 277] on icon at bounding box center [498, 278] width 9 height 9
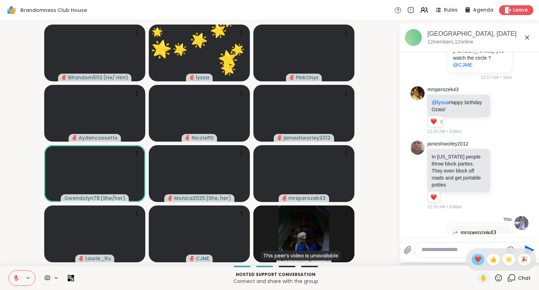
click at [476, 257] on span "❤️" at bounding box center [477, 259] width 7 height 8
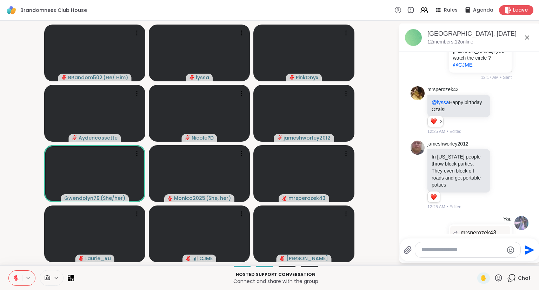
click at [473, 247] on textarea "Type your message" at bounding box center [462, 249] width 82 height 7
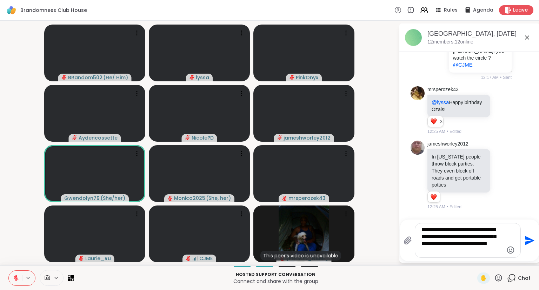
scroll to position [1892, 0]
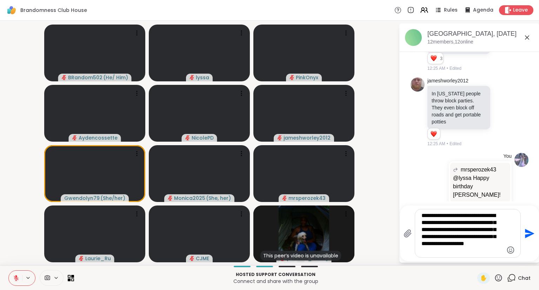
type textarea "**********"
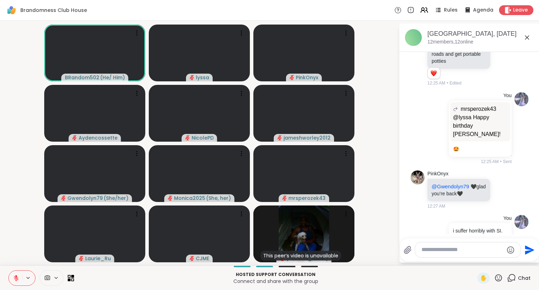
scroll to position [1962, 0]
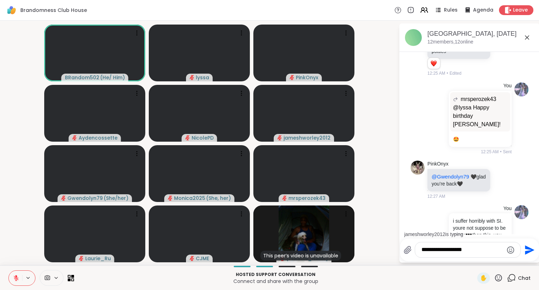
type textarea "**********"
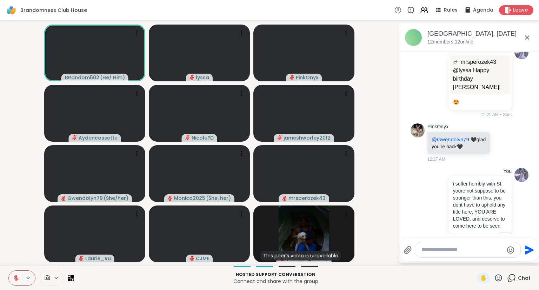
click at [527, 36] on icon at bounding box center [527, 37] width 8 height 8
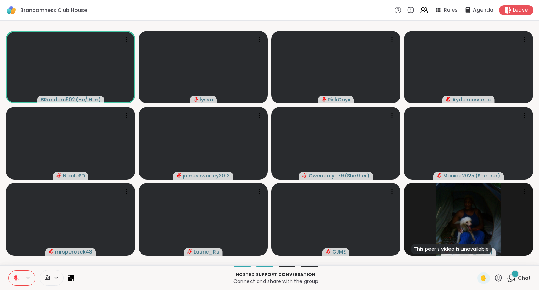
click at [497, 281] on icon at bounding box center [498, 277] width 7 height 7
click at [526, 257] on span "🎉" at bounding box center [524, 259] width 7 height 8
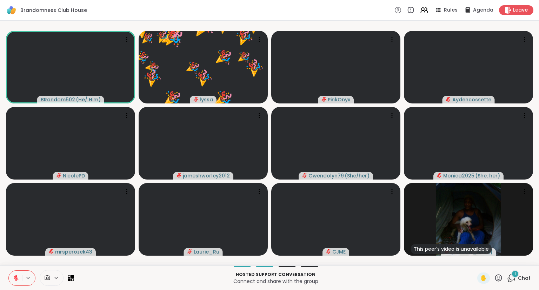
click at [497, 275] on icon at bounding box center [498, 277] width 7 height 7
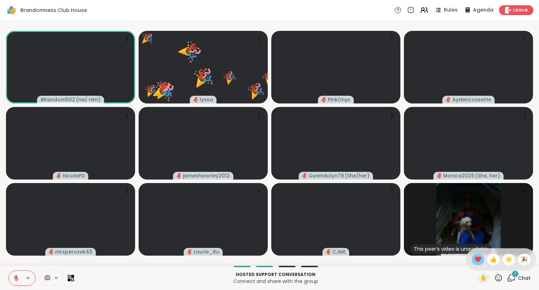
click at [474, 256] on span "❤️" at bounding box center [477, 259] width 7 height 8
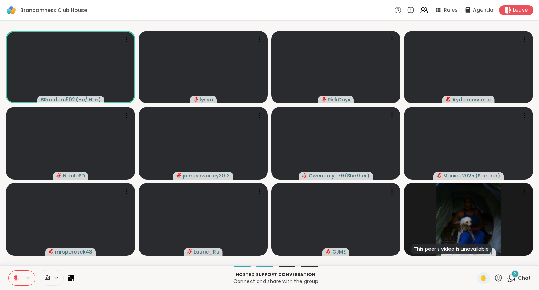
click at [501, 279] on icon at bounding box center [498, 278] width 9 height 9
click at [490, 261] on span "👍" at bounding box center [493, 259] width 7 height 8
click at [515, 276] on span "2" at bounding box center [515, 274] width 2 height 6
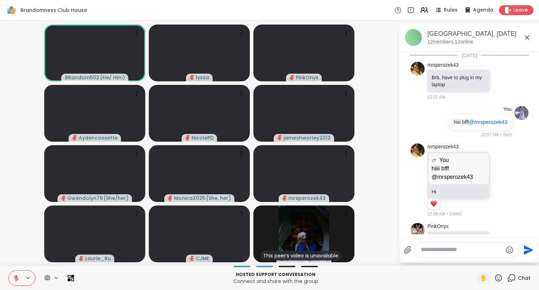
scroll to position [2145, 0]
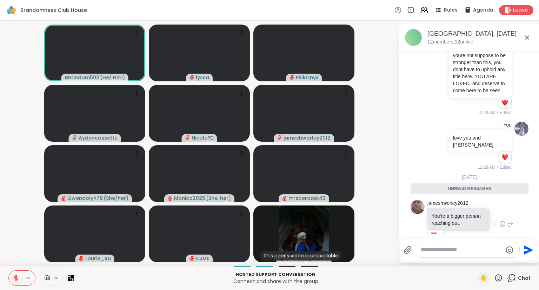
click at [503, 221] on icon at bounding box center [502, 224] width 6 height 7
click at [448, 206] on button "Select Reaction: Heart" at bounding box center [447, 213] width 14 height 14
click at [506, 221] on icon at bounding box center [502, 224] width 6 height 7
click at [490, 254] on div "jameshworley2012 And showing emotion 1 1 12:29 AM • Edited" at bounding box center [466, 275] width 79 height 42
click at [495, 272] on icon at bounding box center [495, 275] width 6 height 7
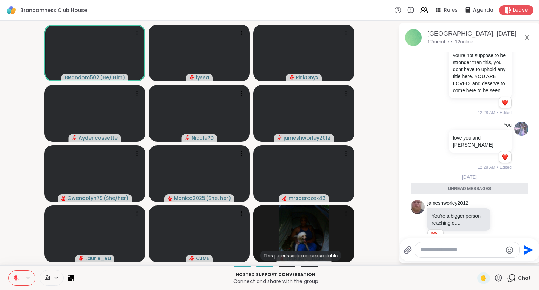
click at [495, 261] on div "Select Reaction: Heart" at bounding box center [495, 264] width 6 height 6
click at [529, 36] on icon at bounding box center [527, 37] width 8 height 8
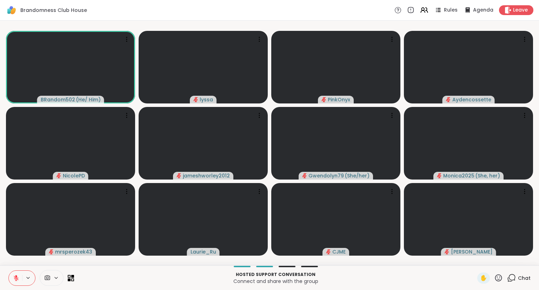
click at [15, 276] on icon at bounding box center [16, 276] width 2 height 3
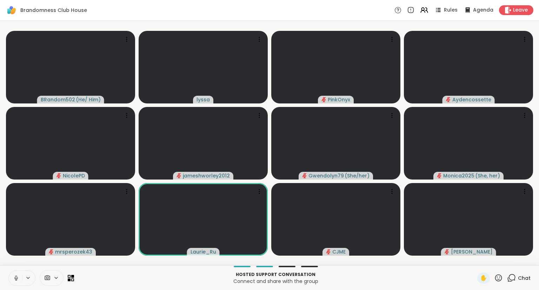
click at [15, 277] on icon at bounding box center [16, 277] width 2 height 3
click at [499, 276] on icon at bounding box center [498, 278] width 9 height 9
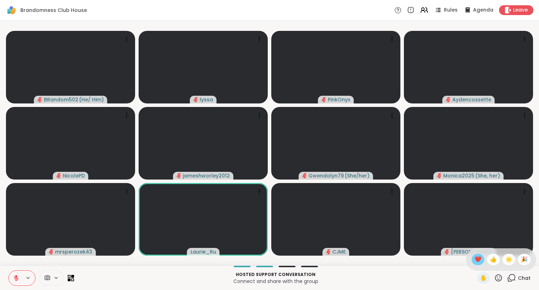
click at [475, 257] on span "❤️" at bounding box center [477, 259] width 7 height 8
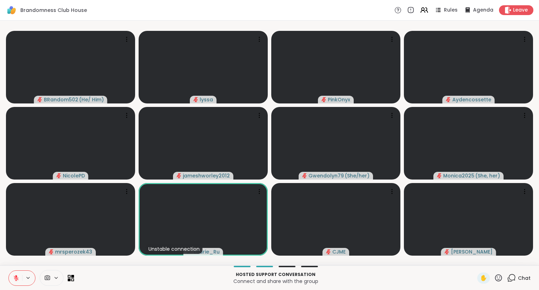
click at [491, 281] on div "✋" at bounding box center [490, 278] width 26 height 11
click at [496, 276] on icon at bounding box center [498, 277] width 7 height 7
click at [474, 259] on span "❤️" at bounding box center [477, 259] width 7 height 8
click at [513, 275] on icon at bounding box center [512, 277] width 7 height 6
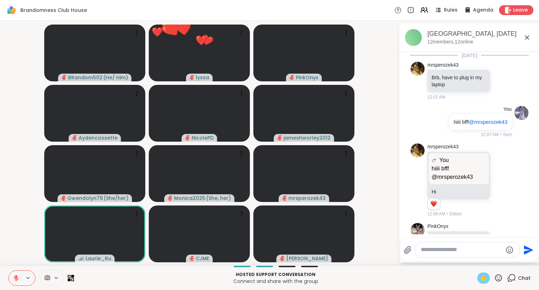
scroll to position [2122, 0]
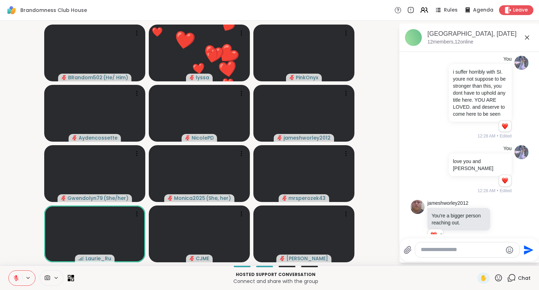
click at [455, 250] on textarea "Type your message" at bounding box center [462, 249] width 82 height 7
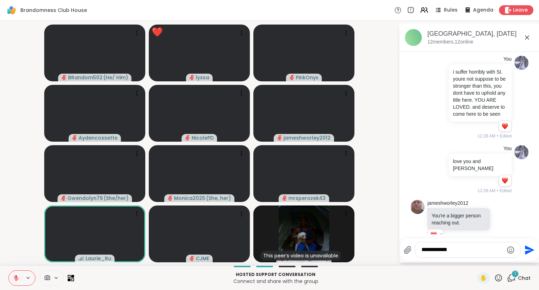
scroll to position [2173, 0]
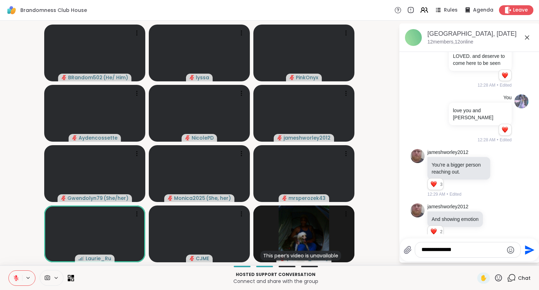
type textarea "**********"
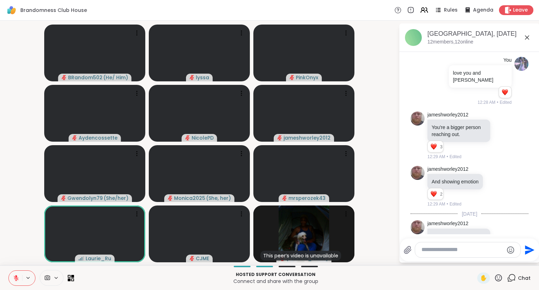
click at [529, 33] on div "[GEOGRAPHIC_DATA], [DATE]" at bounding box center [480, 33] width 107 height 9
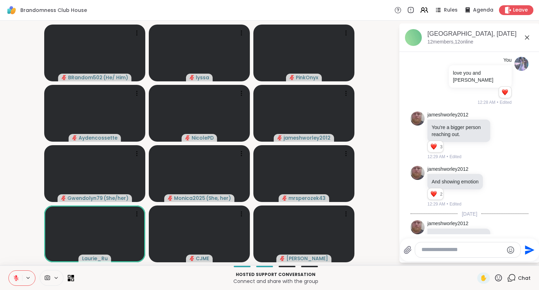
click at [526, 33] on icon at bounding box center [527, 37] width 8 height 8
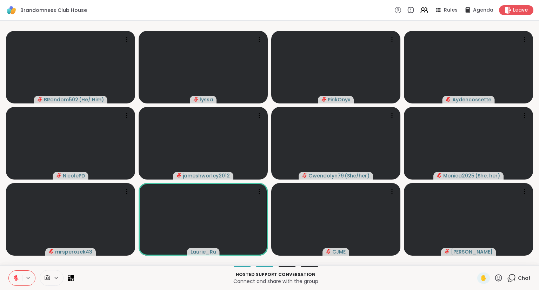
click at [518, 276] on div "Chat" at bounding box center [519, 278] width 24 height 11
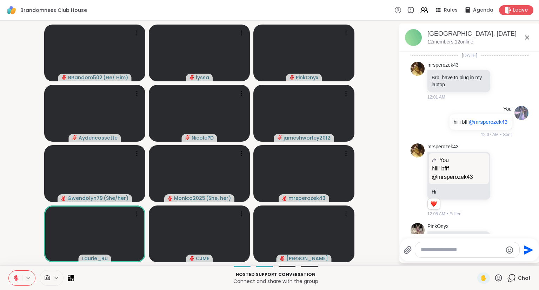
scroll to position [2203, 0]
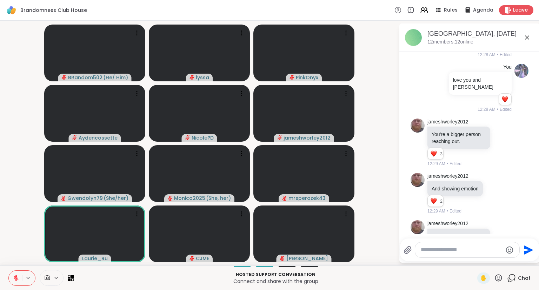
click at [474, 252] on textarea "Type your message" at bounding box center [462, 249] width 82 height 7
type textarea "**********"
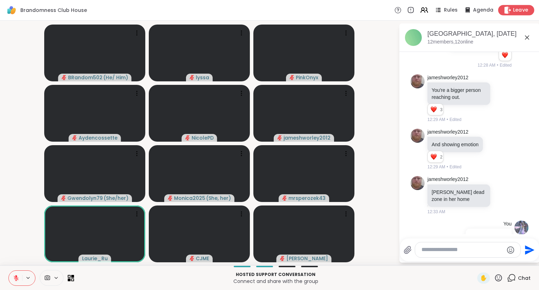
click at [518, 11] on span "Leave" at bounding box center [520, 10] width 15 height 7
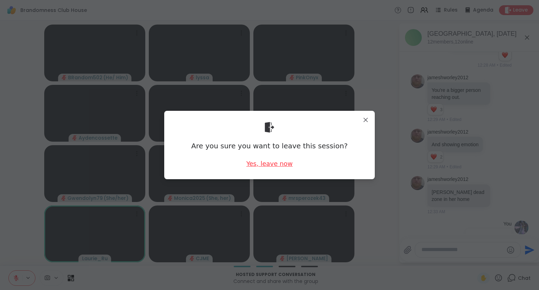
click at [267, 162] on div "Yes, leave now" at bounding box center [269, 163] width 46 height 9
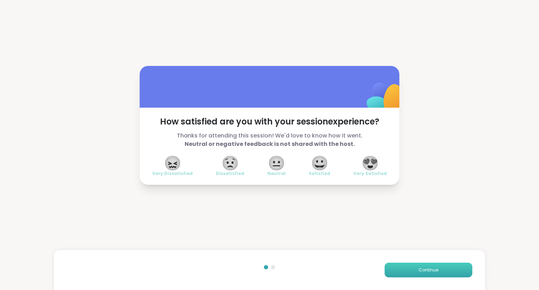
click at [445, 270] on button "Continue" at bounding box center [428, 270] width 88 height 15
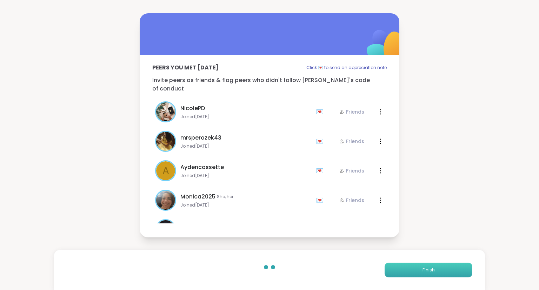
click at [445, 270] on button "Finish" at bounding box center [428, 270] width 88 height 15
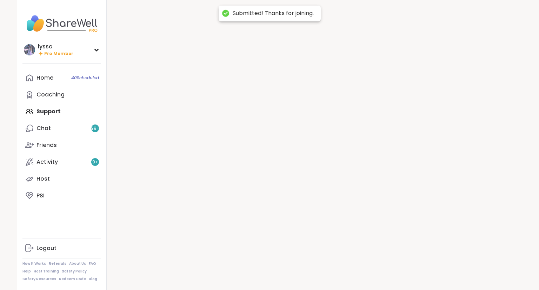
click at [445, 270] on div at bounding box center [314, 145] width 415 height 290
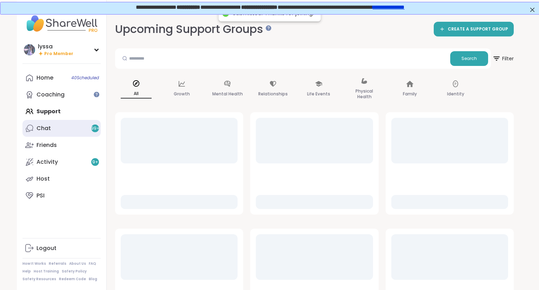
click at [51, 123] on link "Chat 99 +" at bounding box center [61, 128] width 78 height 17
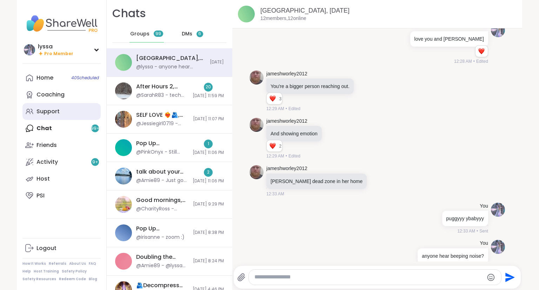
click at [51, 113] on div "Support" at bounding box center [47, 112] width 23 height 8
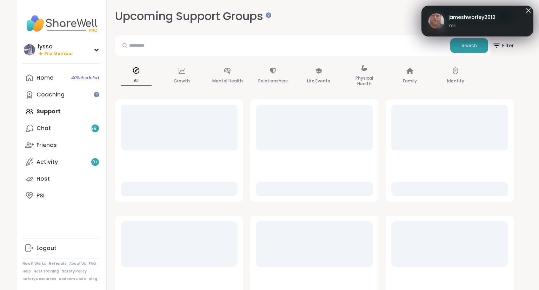
click at [526, 8] on icon at bounding box center [528, 10] width 8 height 8
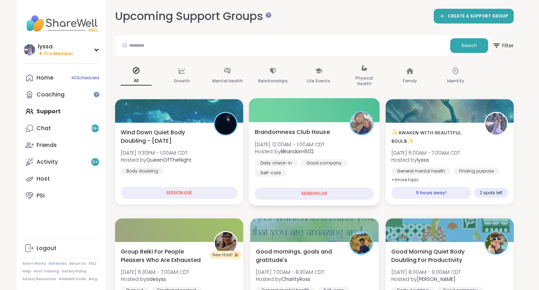
click at [350, 143] on div "Brandomness Club House Thu, Sep 11 | 12:00AM - 1:00AM CDT Hosted by BRandom502 …" at bounding box center [314, 152] width 119 height 49
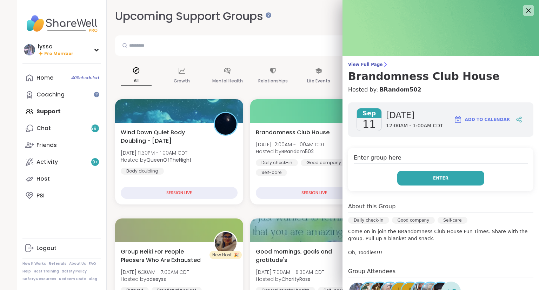
click at [422, 176] on button "Enter" at bounding box center [440, 178] width 87 height 15
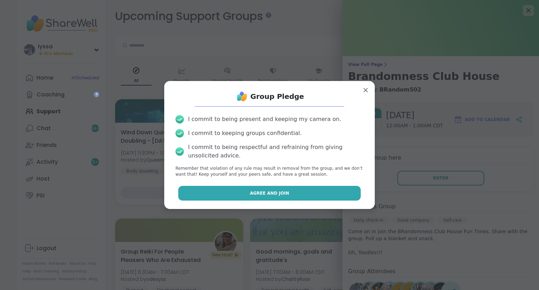
click at [298, 189] on button "Agree and Join" at bounding box center [269, 193] width 183 height 15
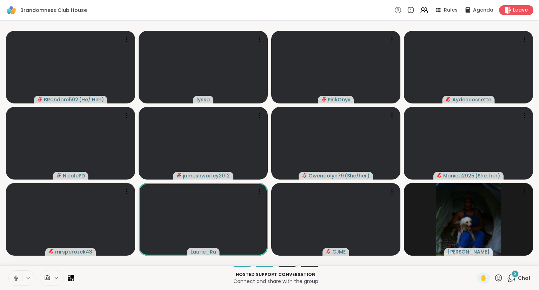
click at [519, 278] on span "Chat" at bounding box center [524, 278] width 13 height 7
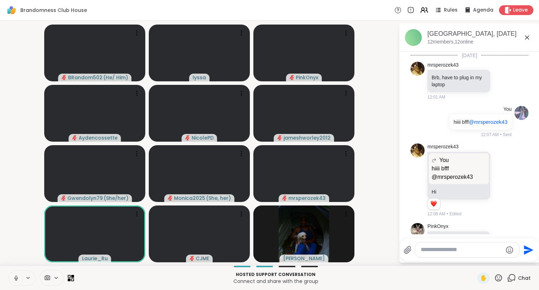
scroll to position [2383, 0]
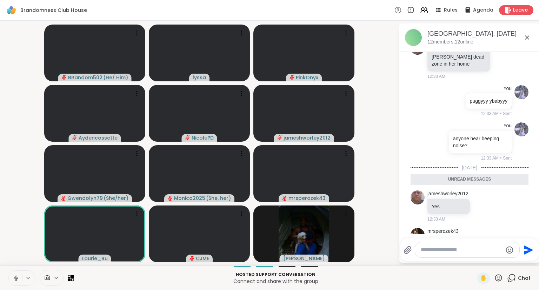
click at [483, 249] on textarea "Type your message" at bounding box center [462, 249] width 82 height 7
type textarea "**********"
click at [499, 277] on icon at bounding box center [498, 278] width 9 height 9
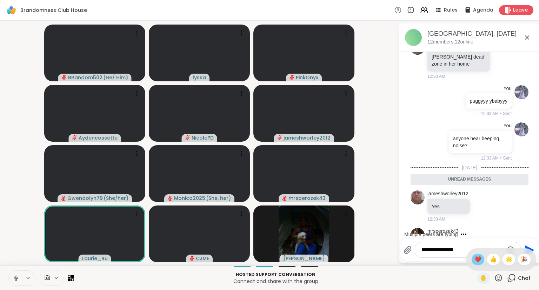
click at [475, 258] on span "❤️" at bounding box center [477, 259] width 7 height 8
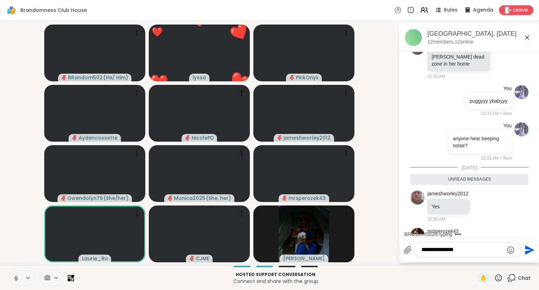
click at [526, 250] on icon "Send" at bounding box center [528, 250] width 11 height 11
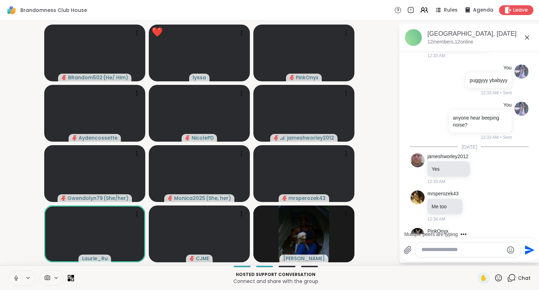
click at [527, 36] on icon at bounding box center [527, 37] width 8 height 8
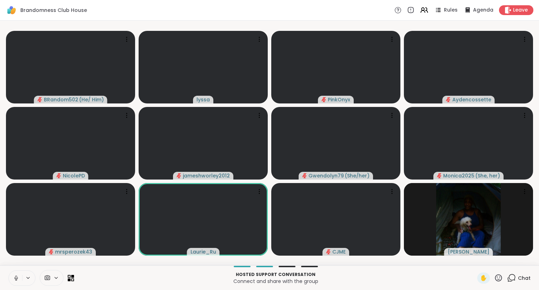
click at [11, 277] on button at bounding box center [15, 278] width 13 height 15
click at [519, 275] on div "2" at bounding box center [515, 274] width 8 height 8
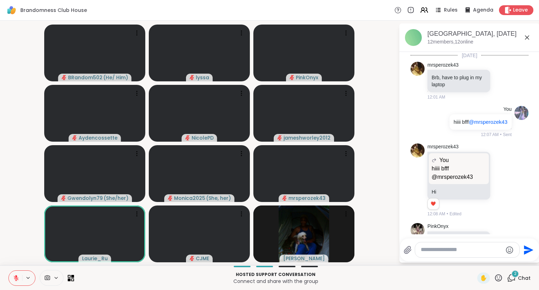
scroll to position [2495, 0]
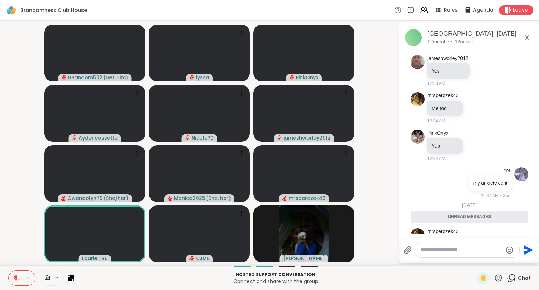
click at [496, 244] on icon at bounding box center [497, 244] width 2 height 1
click at [505, 263] on div "BRandom502 It's the cribs theme song 12:34 AM" at bounding box center [469, 282] width 118 height 38
click at [500, 278] on icon at bounding box center [501, 281] width 6 height 7
click at [472, 267] on div "Select Reaction: Joy" at bounding box center [470, 270] width 6 height 6
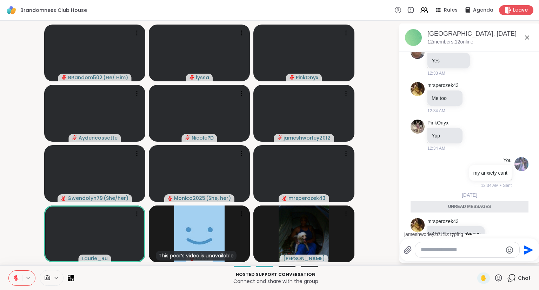
click at [525, 34] on icon at bounding box center [527, 37] width 8 height 8
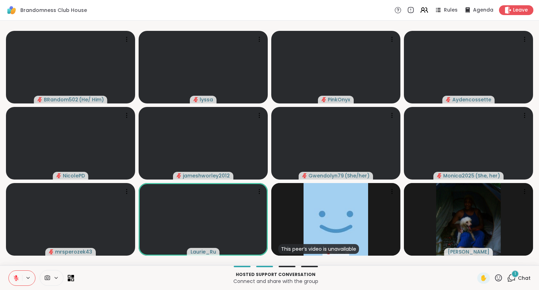
click at [522, 280] on span "Chat" at bounding box center [524, 278] width 13 height 7
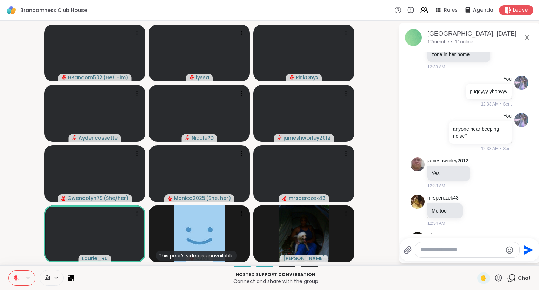
scroll to position [2391, 0]
click at [481, 170] on icon at bounding box center [482, 173] width 6 height 7
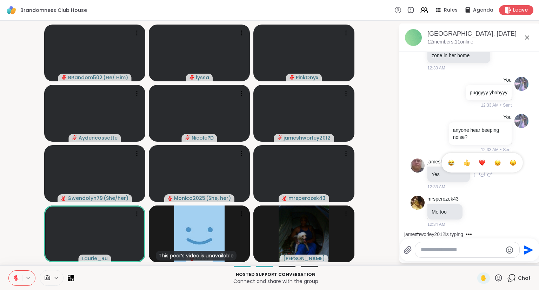
click at [465, 160] on div "Select Reaction: Thumbs up" at bounding box center [466, 163] width 6 height 6
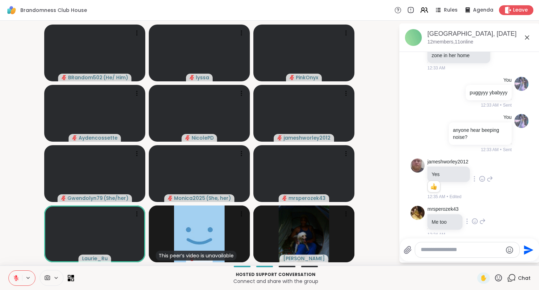
click at [475, 218] on icon at bounding box center [474, 221] width 6 height 7
click at [462, 207] on div "Select Reaction: Thumbs up" at bounding box center [459, 210] width 6 height 6
click at [474, 269] on icon at bounding box center [475, 269] width 2 height 1
click at [461, 254] on div "Select Reaction: Thumbs up" at bounding box center [459, 257] width 6 height 6
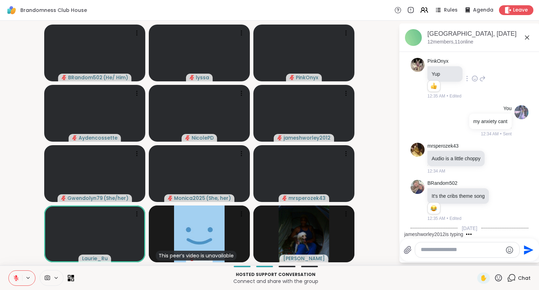
scroll to position [2611, 0]
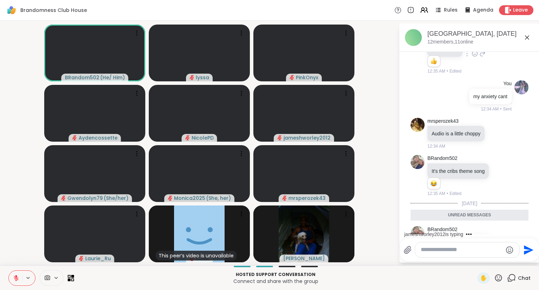
click at [12, 277] on button at bounding box center [15, 278] width 13 height 15
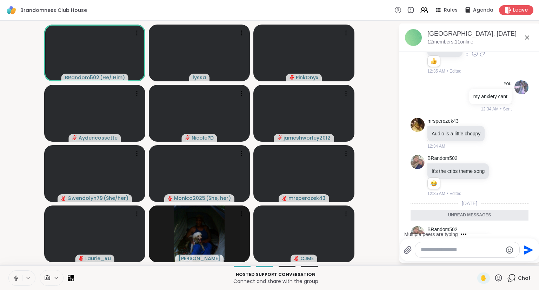
click at [501, 280] on icon at bounding box center [498, 278] width 9 height 9
click at [474, 257] on span "❤️" at bounding box center [477, 259] width 7 height 8
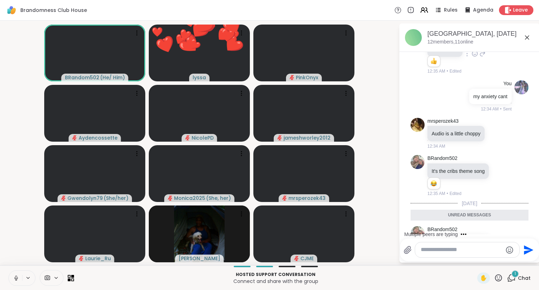
click at [494, 275] on div "✋" at bounding box center [490, 278] width 26 height 11
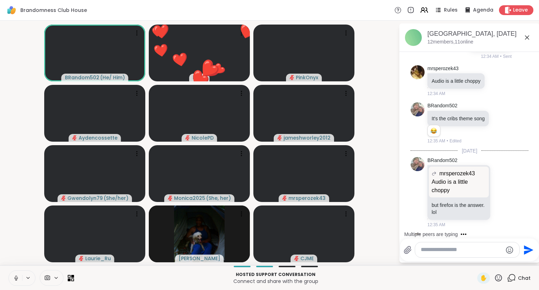
click at [499, 277] on icon at bounding box center [498, 278] width 9 height 9
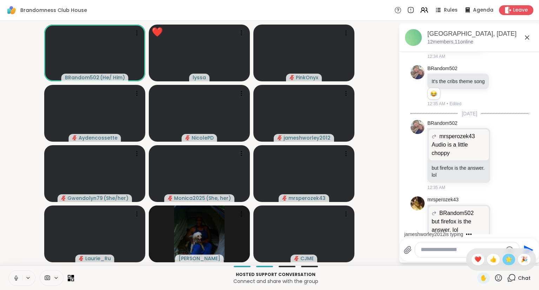
click at [503, 263] on div "🌟" at bounding box center [508, 259] width 13 height 11
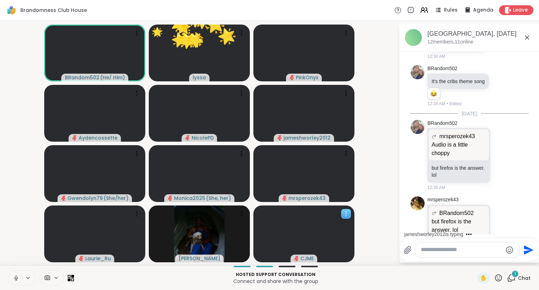
scroll to position [2753, 0]
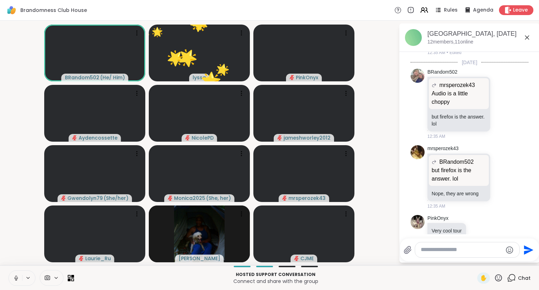
click at [14, 278] on icon at bounding box center [16, 278] width 6 height 6
click at [450, 254] on div at bounding box center [467, 249] width 104 height 15
click at [447, 252] on textarea "Type your message" at bounding box center [462, 249] width 82 height 7
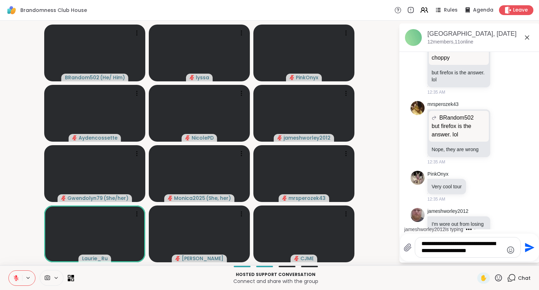
scroll to position [2846, 0]
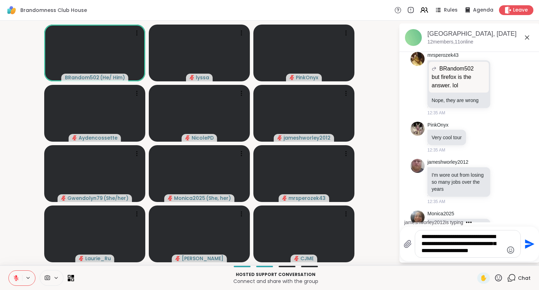
click at [426, 250] on textarea "**********" at bounding box center [462, 243] width 82 height 21
click at [483, 252] on textarea "**********" at bounding box center [462, 243] width 82 height 21
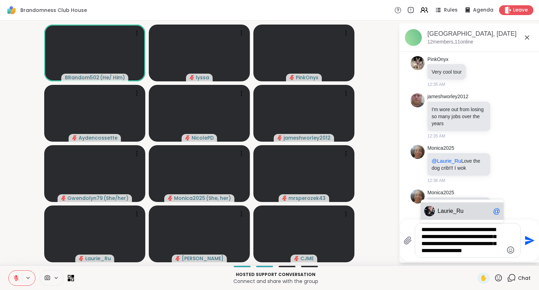
click at [472, 207] on div "La urie_Ru @" at bounding box center [462, 211] width 83 height 18
type textarea "**********"
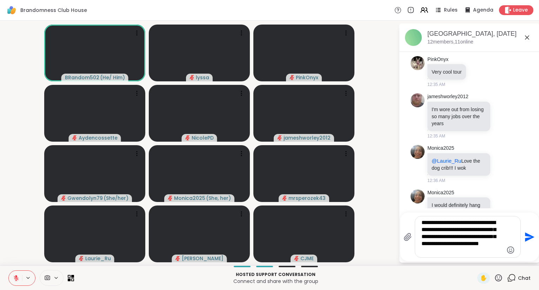
click at [529, 234] on icon "Send" at bounding box center [528, 237] width 11 height 11
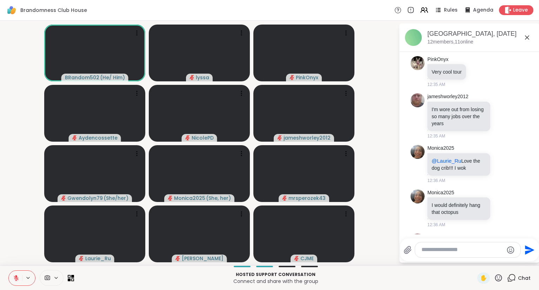
scroll to position [2972, 0]
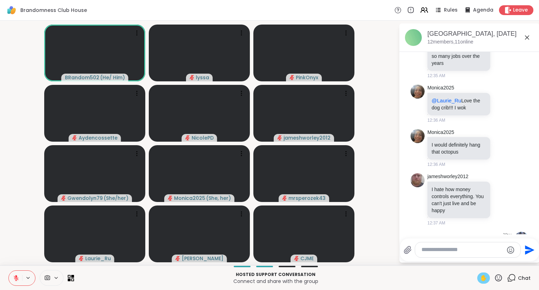
click at [482, 279] on span "✋" at bounding box center [483, 278] width 7 height 8
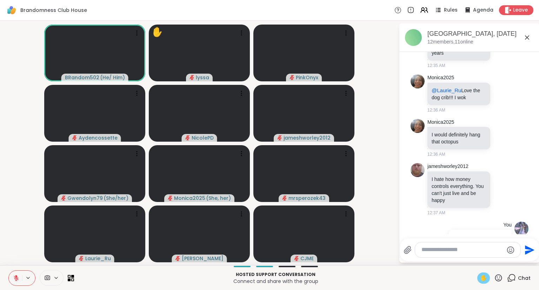
click at [528, 36] on icon at bounding box center [527, 37] width 8 height 8
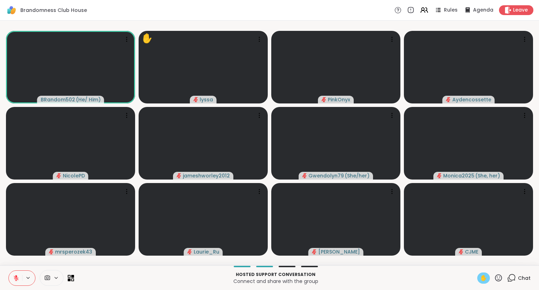
click at [10, 281] on button at bounding box center [15, 278] width 13 height 15
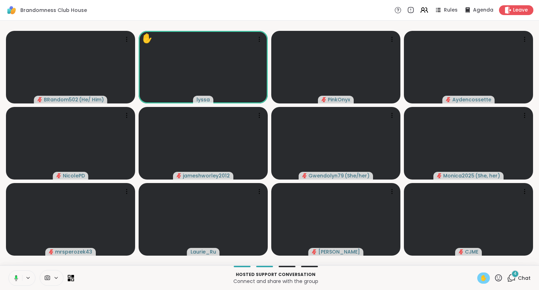
click at [10, 281] on button at bounding box center [15, 278] width 14 height 15
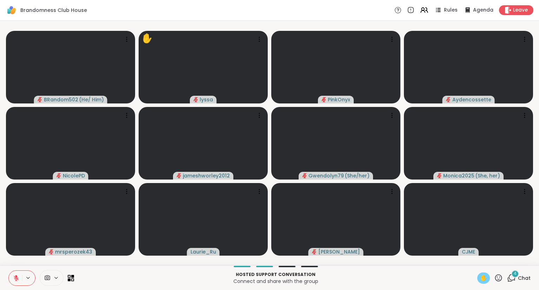
click at [10, 281] on button at bounding box center [15, 278] width 13 height 15
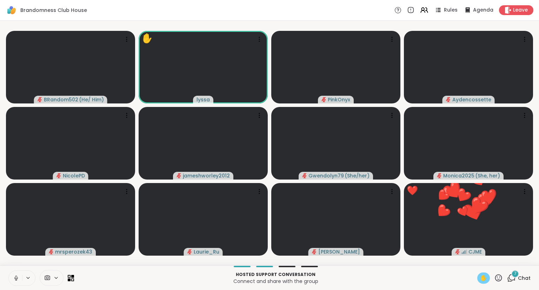
click at [14, 276] on icon at bounding box center [16, 278] width 6 height 6
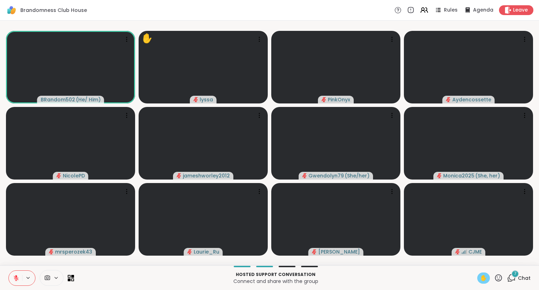
click at [483, 277] on span "✋" at bounding box center [483, 278] width 7 height 8
click at [17, 279] on icon at bounding box center [16, 278] width 6 height 6
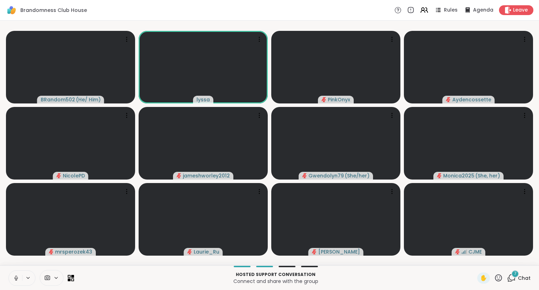
click at [16, 277] on icon at bounding box center [16, 278] width 6 height 6
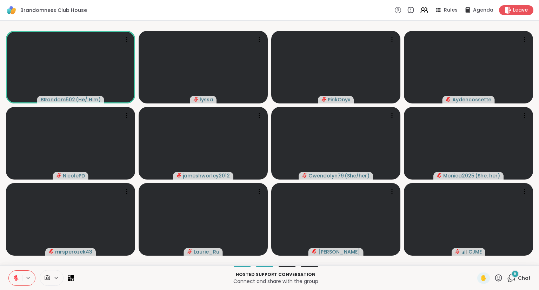
click at [16, 277] on icon at bounding box center [16, 276] width 2 height 3
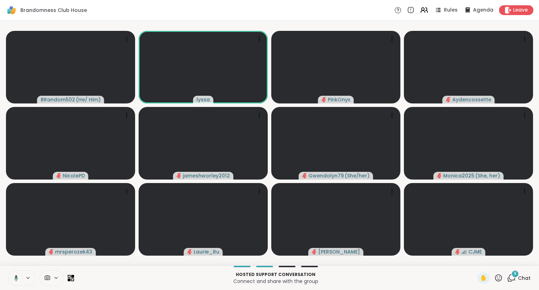
click at [17, 276] on icon at bounding box center [15, 278] width 6 height 6
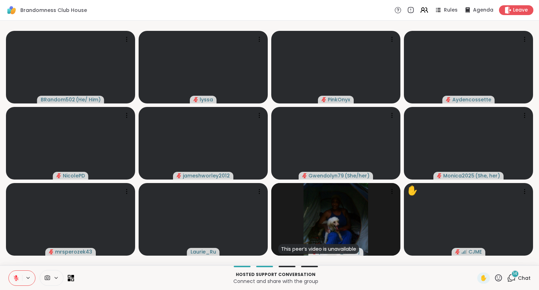
click at [523, 279] on span "Chat" at bounding box center [524, 278] width 13 height 7
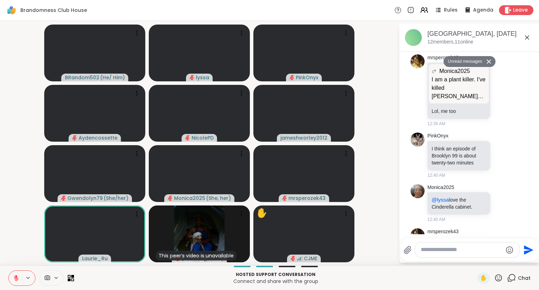
scroll to position [3585, 0]
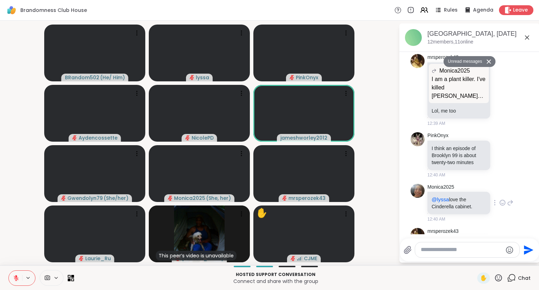
click at [504, 199] on icon at bounding box center [502, 202] width 6 height 7
click at [452, 185] on button "Select Reaction: Heart" at bounding box center [447, 192] width 14 height 14
click at [509, 203] on icon at bounding box center [510, 207] width 6 height 8
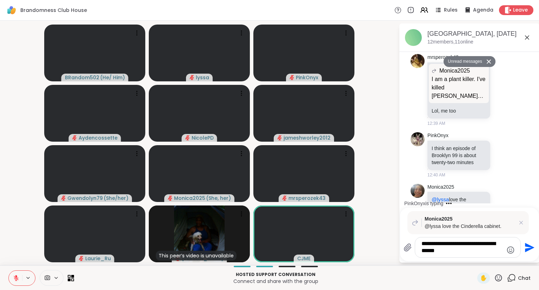
click at [500, 279] on icon at bounding box center [498, 278] width 9 height 9
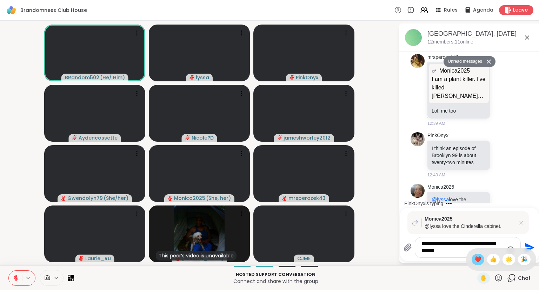
click at [476, 259] on span "❤️" at bounding box center [477, 259] width 7 height 8
click at [502, 279] on icon at bounding box center [498, 278] width 9 height 9
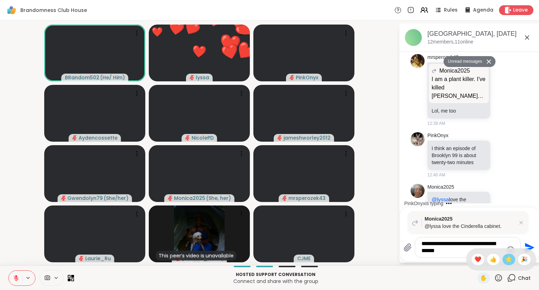
click at [508, 261] on span "🌟" at bounding box center [508, 259] width 7 height 8
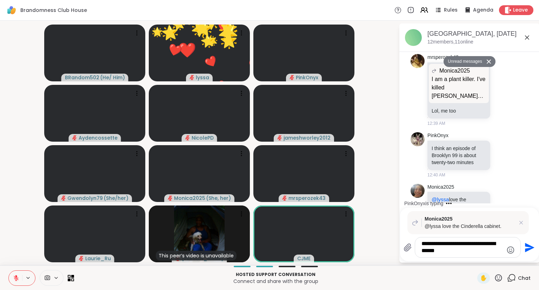
click at [495, 282] on icon at bounding box center [498, 278] width 9 height 9
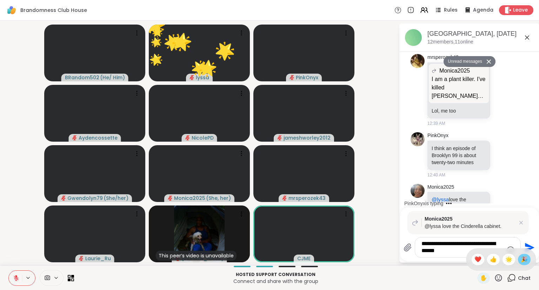
click at [520, 260] on div "🎉" at bounding box center [524, 259] width 13 height 11
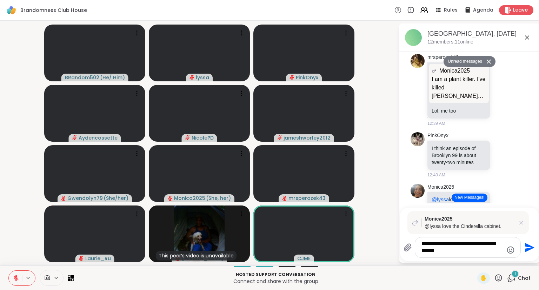
click at [484, 255] on textarea "**********" at bounding box center [462, 247] width 82 height 14
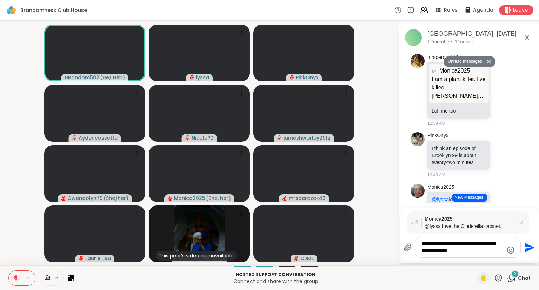
click at [500, 275] on icon at bounding box center [498, 277] width 7 height 7
click at [473, 255] on div "❤️" at bounding box center [477, 259] width 13 height 11
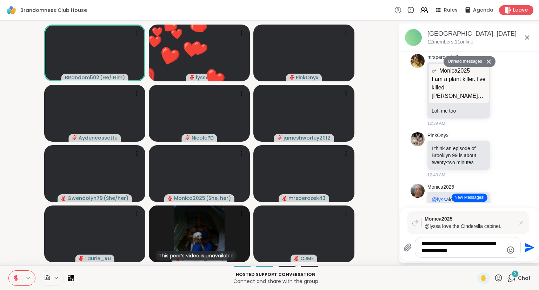
click at [452, 254] on textarea "**********" at bounding box center [462, 247] width 82 height 14
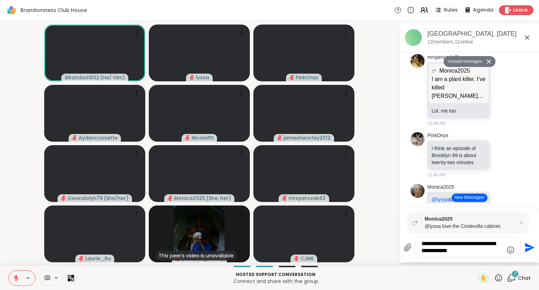
click at [502, 278] on icon at bounding box center [498, 278] width 9 height 9
click at [474, 256] on span "❤️" at bounding box center [477, 259] width 7 height 8
click at [500, 278] on icon at bounding box center [498, 277] width 7 height 7
click at [508, 257] on span "🌟" at bounding box center [508, 259] width 7 height 8
click at [489, 253] on textarea "**********" at bounding box center [462, 247] width 82 height 14
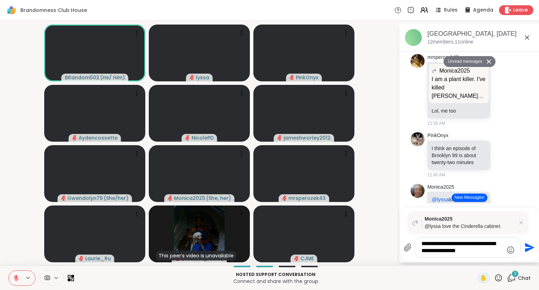
type textarea "**********"
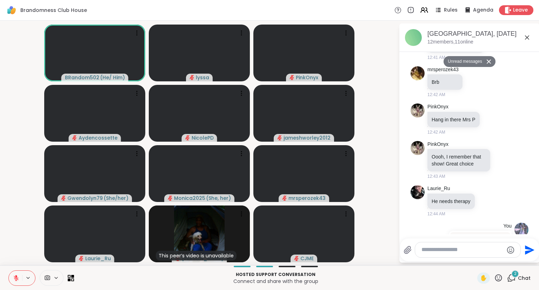
scroll to position [3900, 0]
click at [486, 198] on icon at bounding box center [487, 201] width 6 height 7
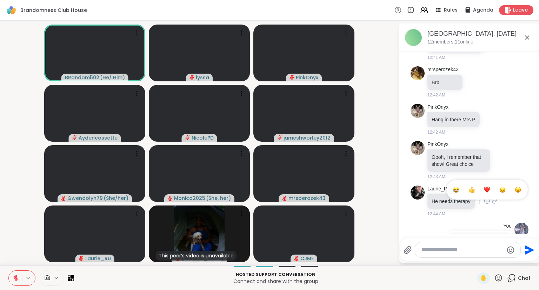
click at [454, 186] on span "Select Reaction: Joy" at bounding box center [456, 189] width 6 height 7
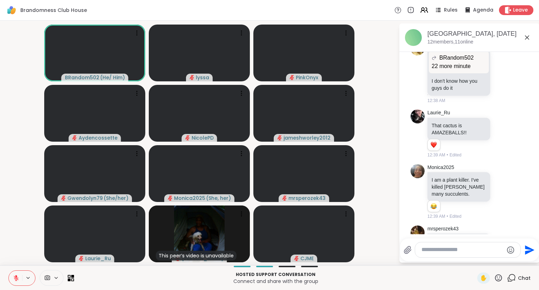
scroll to position [3397, 0]
click at [503, 188] on icon at bounding box center [502, 191] width 6 height 7
click at [510, 187] on icon at bounding box center [510, 191] width 6 height 8
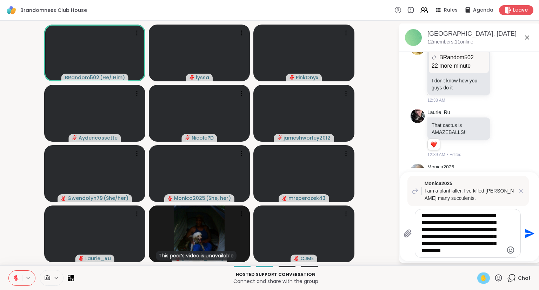
type textarea "**********"
click at [481, 277] on span "✋" at bounding box center [483, 278] width 7 height 8
click at [15, 279] on icon at bounding box center [16, 278] width 6 height 6
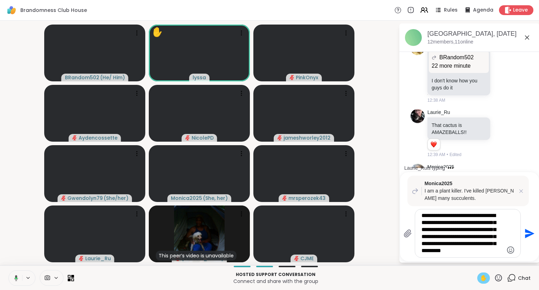
click at [15, 278] on icon at bounding box center [16, 278] width 2 height 2
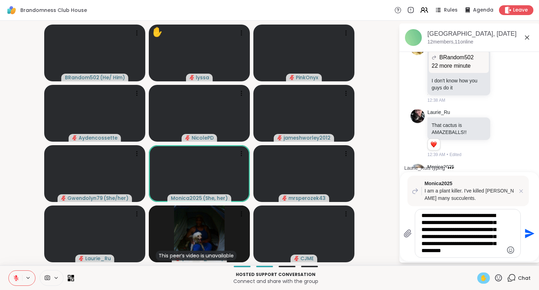
drag, startPoint x: 486, startPoint y: 255, endPoint x: 382, endPoint y: 178, distance: 129.0
click at [421, 212] on textarea "**********" at bounding box center [462, 233] width 82 height 42
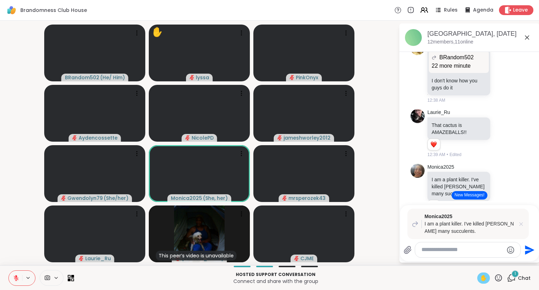
click at [521, 223] on icon at bounding box center [520, 224] width 7 height 7
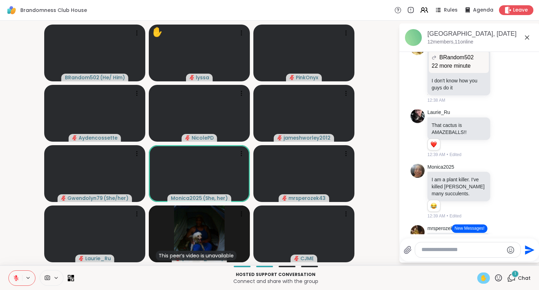
click at [501, 273] on div "✋" at bounding box center [490, 278] width 26 height 11
click at [499, 277] on icon at bounding box center [498, 278] width 9 height 9
click at [475, 256] on span "❤️" at bounding box center [477, 259] width 7 height 8
click at [481, 276] on span "✋" at bounding box center [483, 278] width 7 height 8
click at [499, 275] on icon at bounding box center [498, 277] width 7 height 7
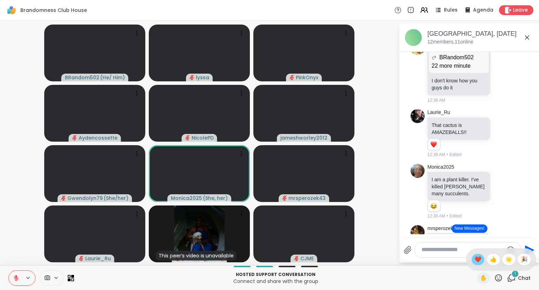
click at [474, 260] on span "❤️" at bounding box center [477, 259] width 7 height 8
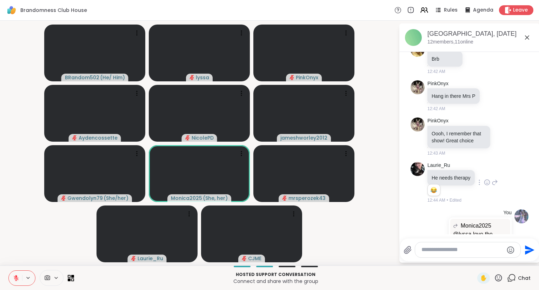
scroll to position [3954, 0]
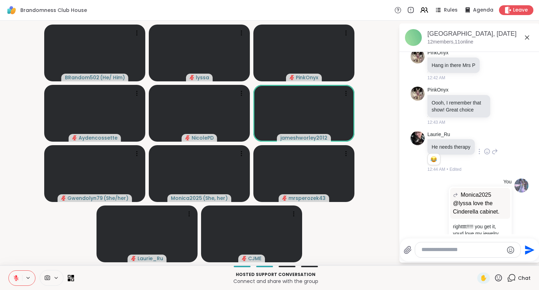
click at [501, 278] on icon at bounding box center [502, 281] width 6 height 7
click at [444, 267] on div "Select Reaction: Heart" at bounding box center [446, 270] width 6 height 6
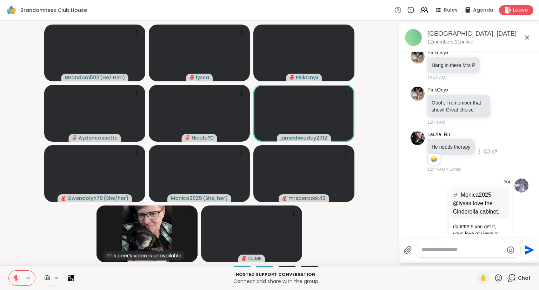
scroll to position [3964, 0]
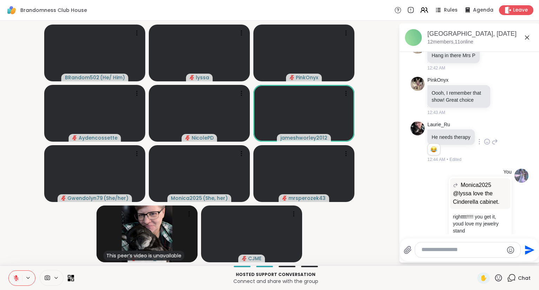
click at [509, 272] on icon at bounding box center [510, 276] width 6 height 8
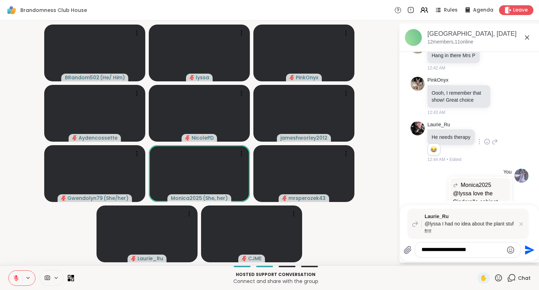
click at [512, 251] on icon "Emoji picker" at bounding box center [510, 250] width 8 height 8
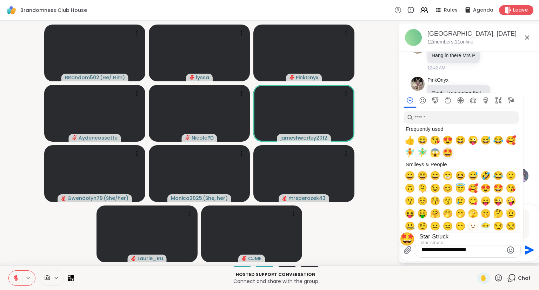
click at [448, 153] on span "🤩" at bounding box center [447, 153] width 11 height 10
type textarea "**********"
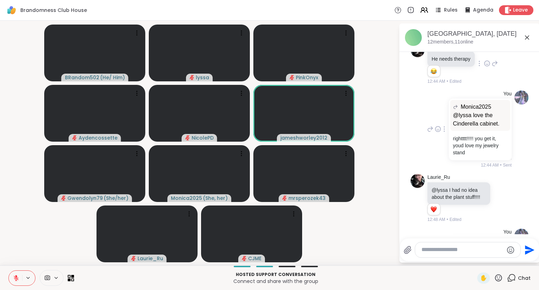
click at [416, 88] on div "You Monica2025 @lyssa love the Cinderella cabinet. @lyssa love the Cinderella c…" at bounding box center [469, 130] width 118 height 84
click at [528, 36] on icon at bounding box center [527, 37] width 4 height 4
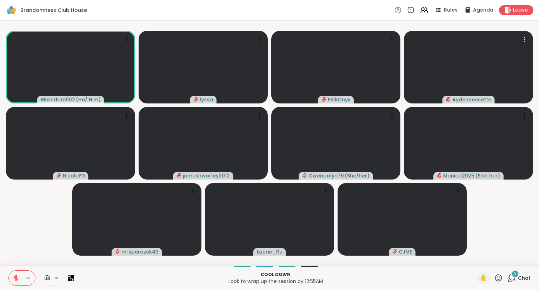
click at [495, 278] on icon at bounding box center [498, 278] width 9 height 9
click at [471, 259] on div "❤️" at bounding box center [477, 259] width 13 height 11
click at [19, 275] on button at bounding box center [15, 278] width 13 height 15
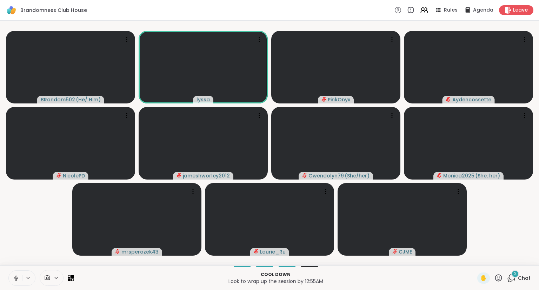
click at [14, 276] on icon at bounding box center [16, 278] width 6 height 6
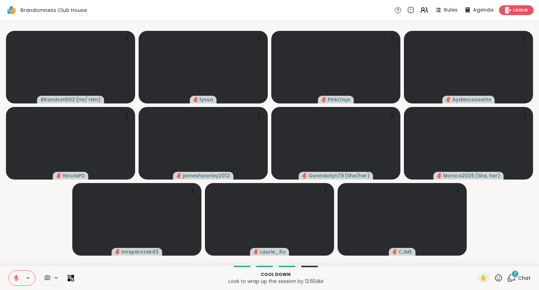
click at [12, 275] on button at bounding box center [15, 278] width 13 height 15
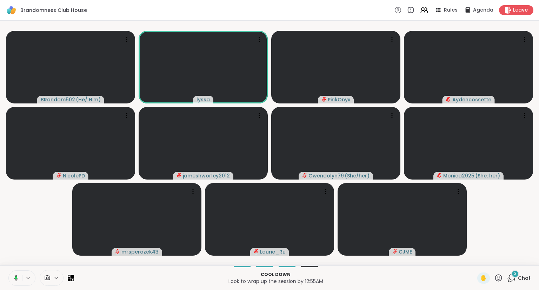
click at [16, 276] on icon at bounding box center [16, 278] width 4 height 6
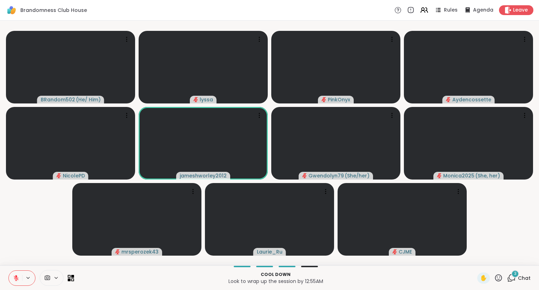
click at [494, 283] on div "✋" at bounding box center [490, 278] width 26 height 11
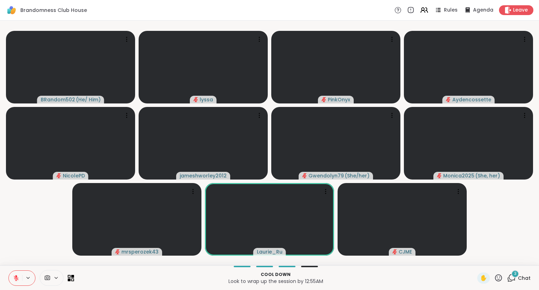
click at [497, 278] on icon at bounding box center [498, 278] width 9 height 9
click at [474, 261] on span "❤️" at bounding box center [477, 259] width 7 height 8
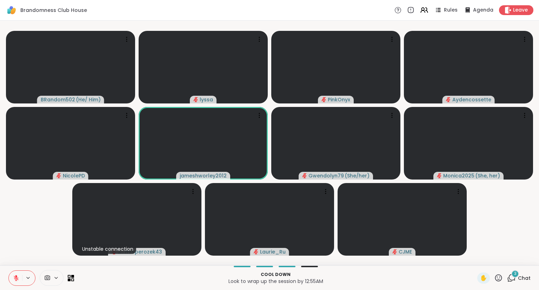
click at [16, 276] on icon at bounding box center [16, 276] width 2 height 3
click at [13, 274] on button at bounding box center [15, 278] width 13 height 15
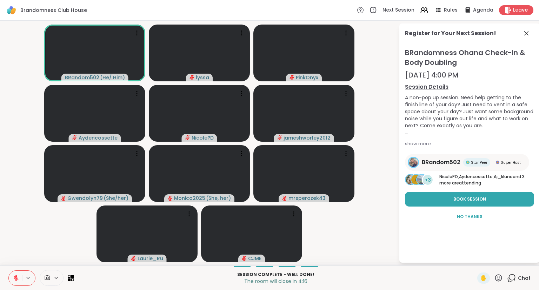
click at [501, 278] on icon at bounding box center [498, 278] width 9 height 9
click at [476, 257] on span "❤️" at bounding box center [477, 259] width 7 height 8
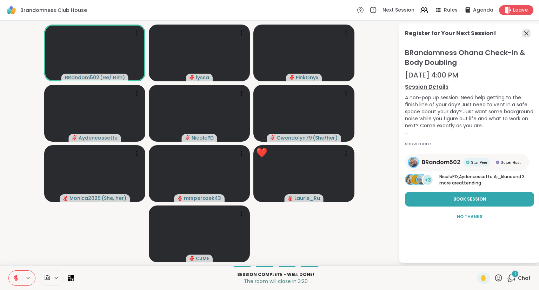
click at [528, 34] on icon at bounding box center [526, 33] width 8 height 8
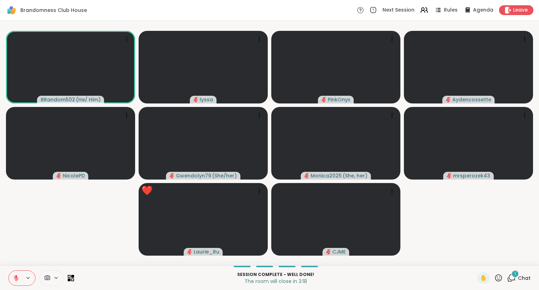
click at [500, 276] on icon at bounding box center [498, 277] width 7 height 7
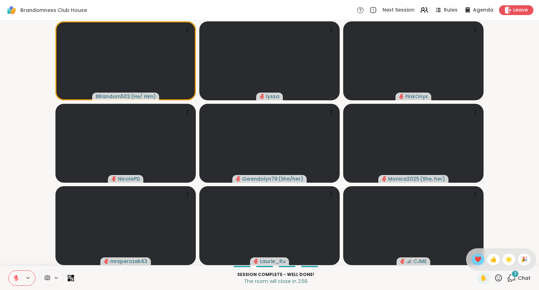
click at [475, 257] on span "❤️" at bounding box center [477, 259] width 7 height 8
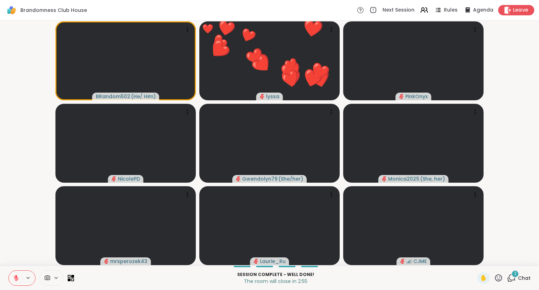
click at [520, 10] on span "Leave" at bounding box center [520, 10] width 15 height 7
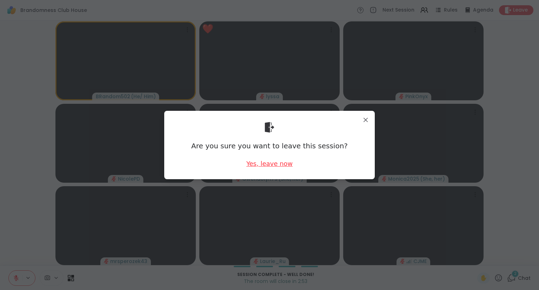
click at [262, 161] on div "Yes, leave now" at bounding box center [269, 163] width 46 height 9
